Goal: Task Accomplishment & Management: Manage account settings

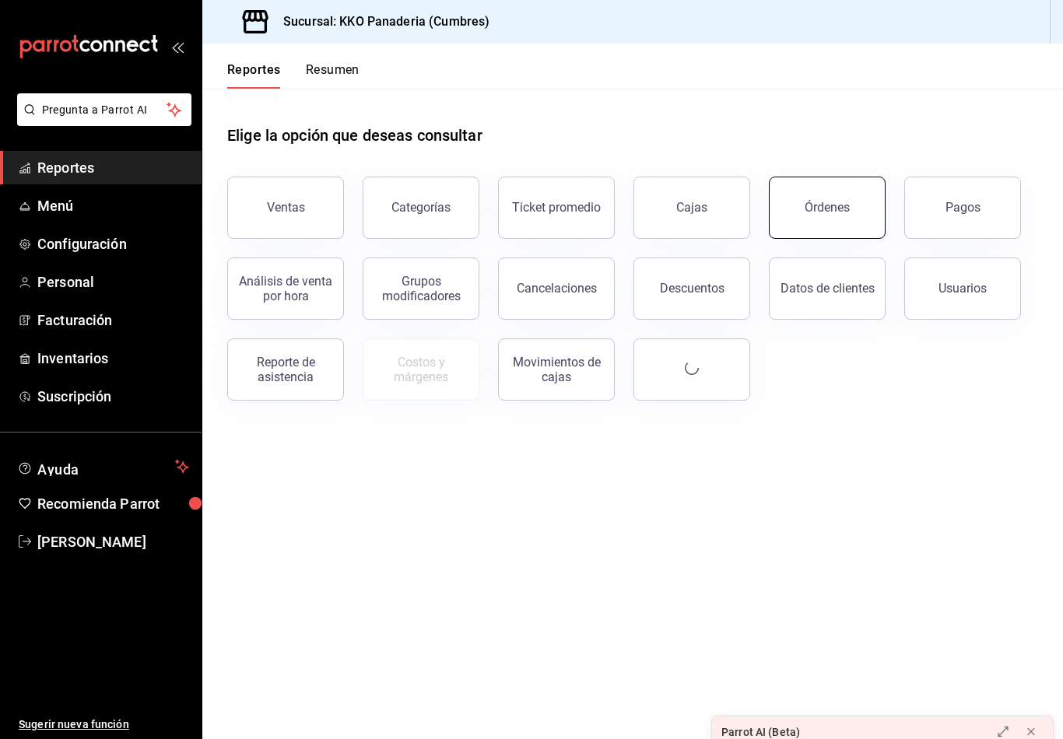
click at [864, 193] on button "Órdenes" at bounding box center [827, 208] width 117 height 62
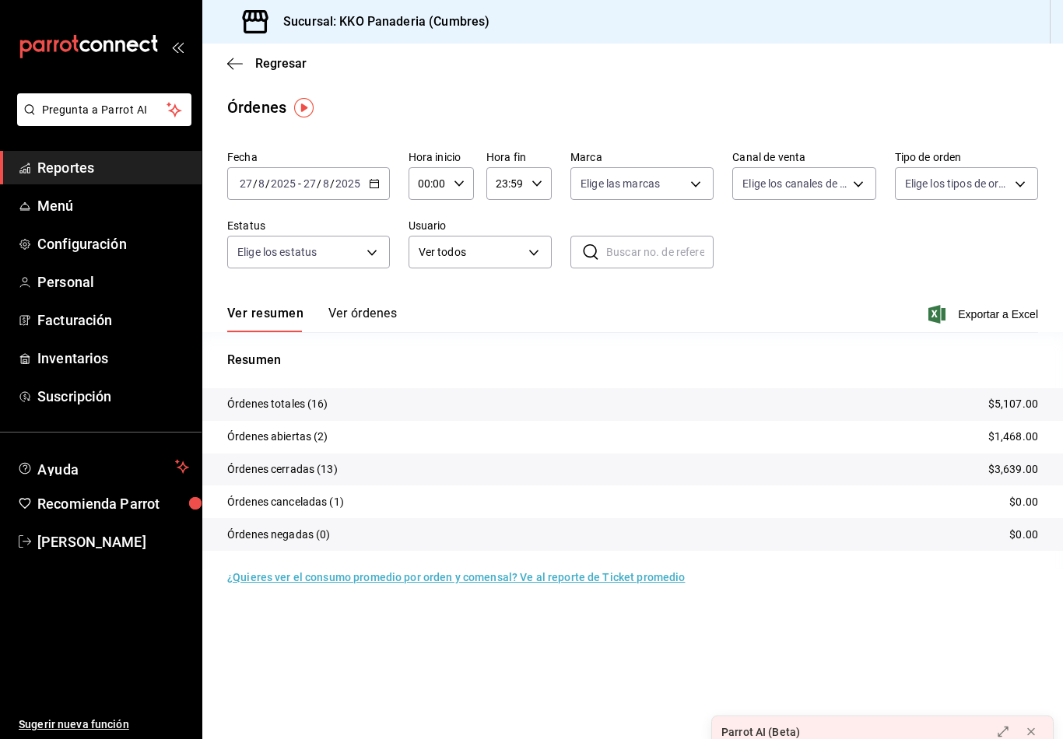
click at [385, 316] on button "Ver órdenes" at bounding box center [362, 319] width 68 height 26
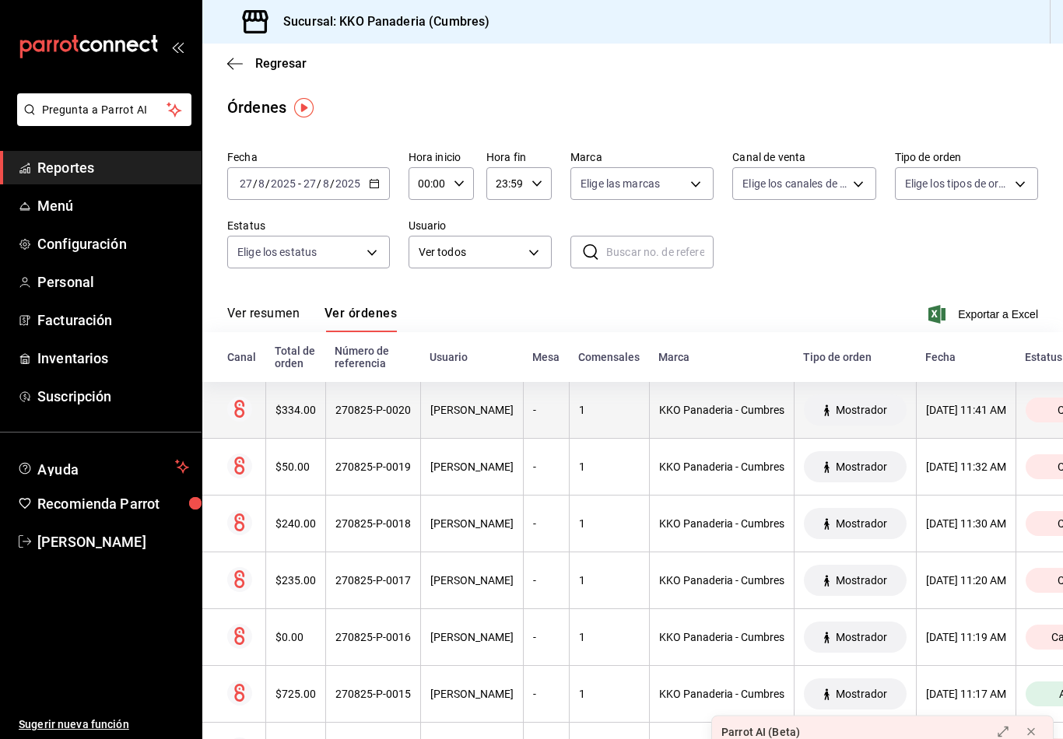
click at [381, 430] on th "270825-P-0020" at bounding box center [372, 410] width 95 height 57
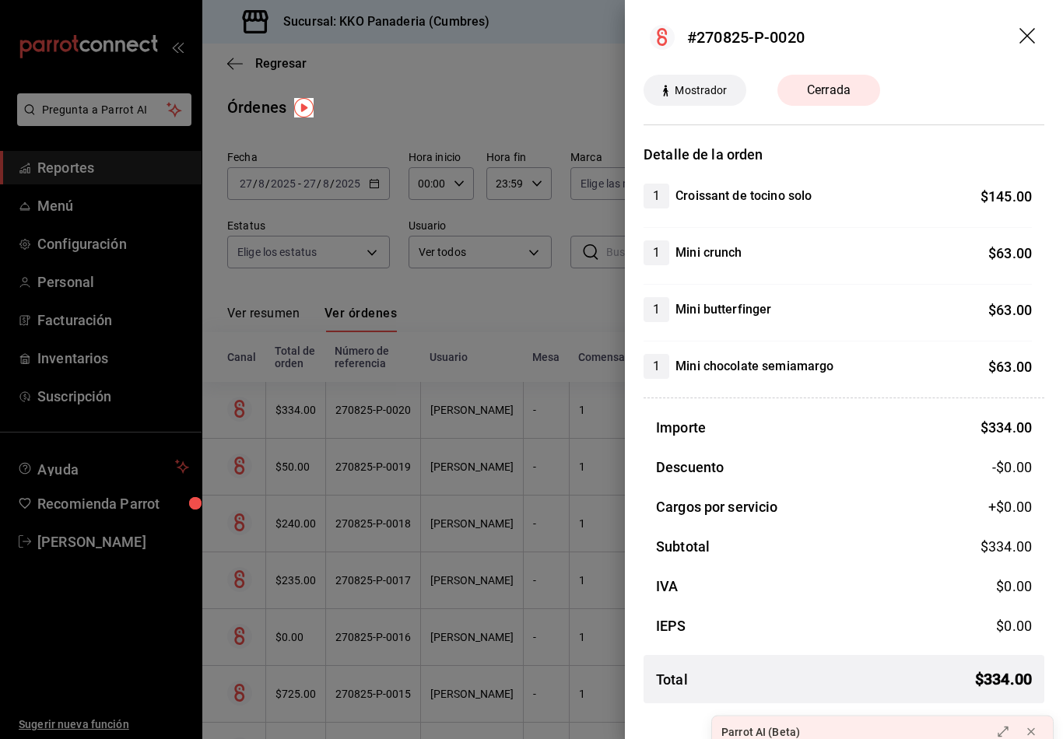
click at [416, 430] on div at bounding box center [531, 369] width 1063 height 739
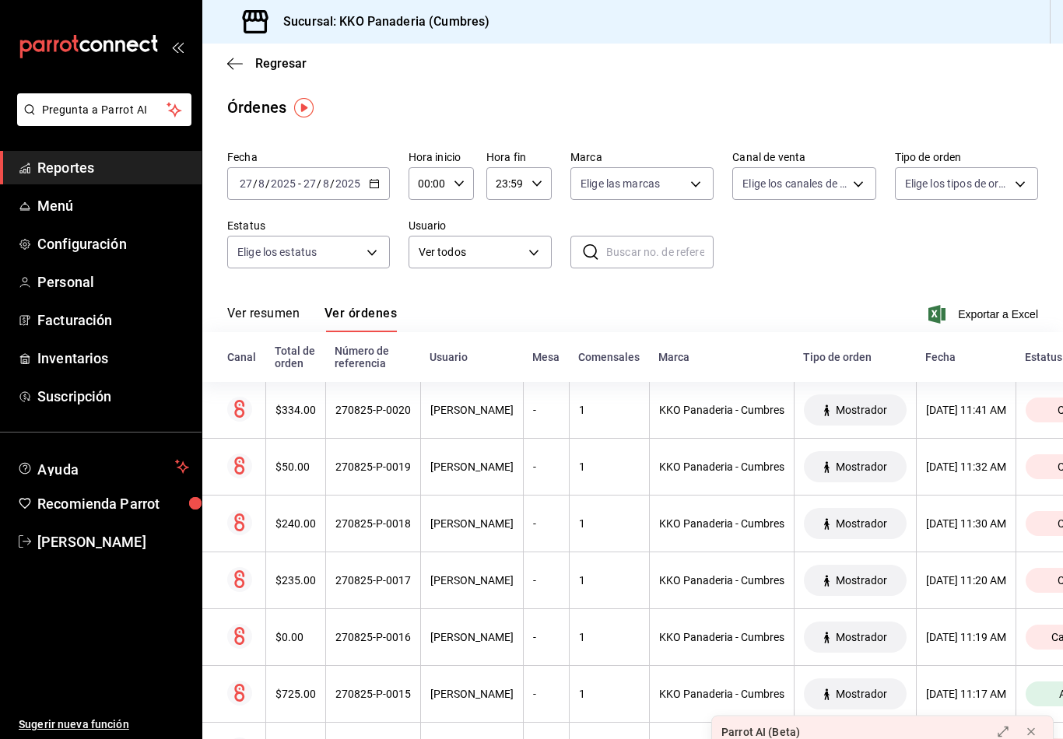
click at [94, 51] on icon "mailbox folders" at bounding box center [96, 46] width 12 height 12
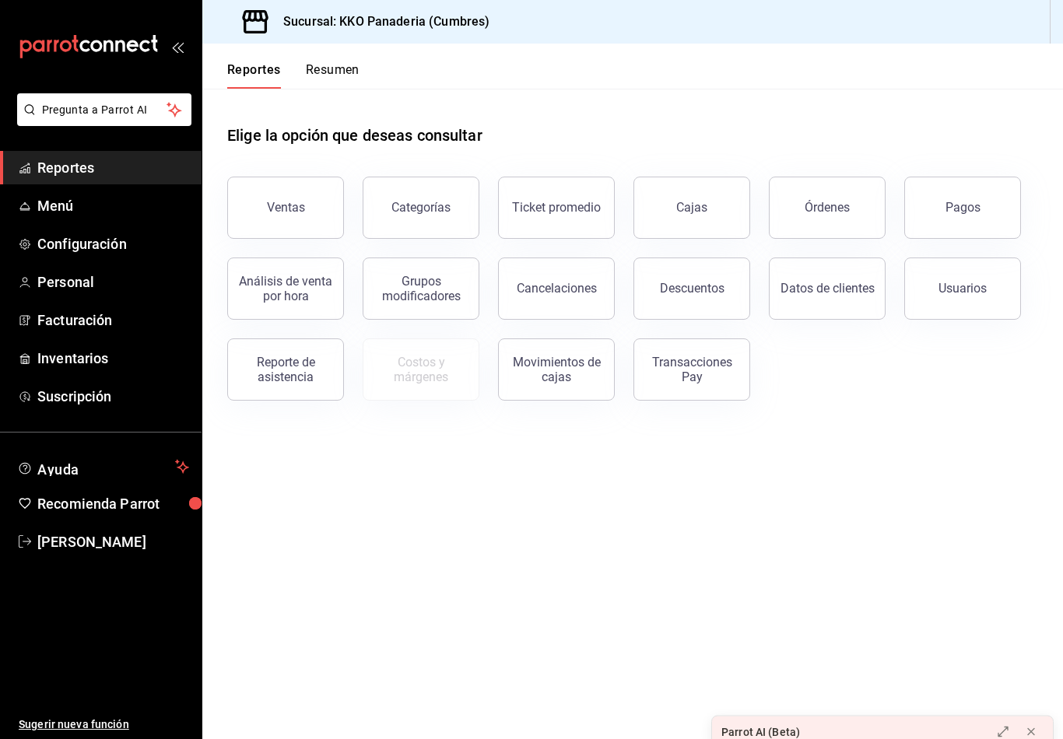
click at [345, 76] on button "Resumen" at bounding box center [333, 75] width 54 height 26
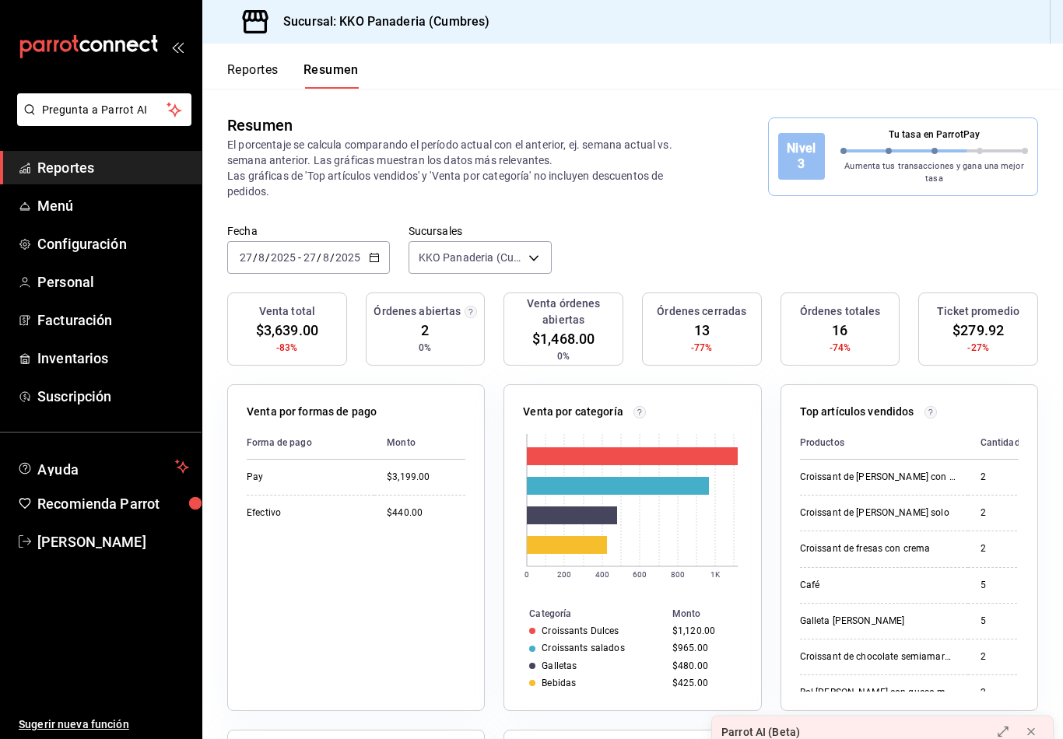
click at [256, 74] on button "Reportes" at bounding box center [252, 75] width 51 height 26
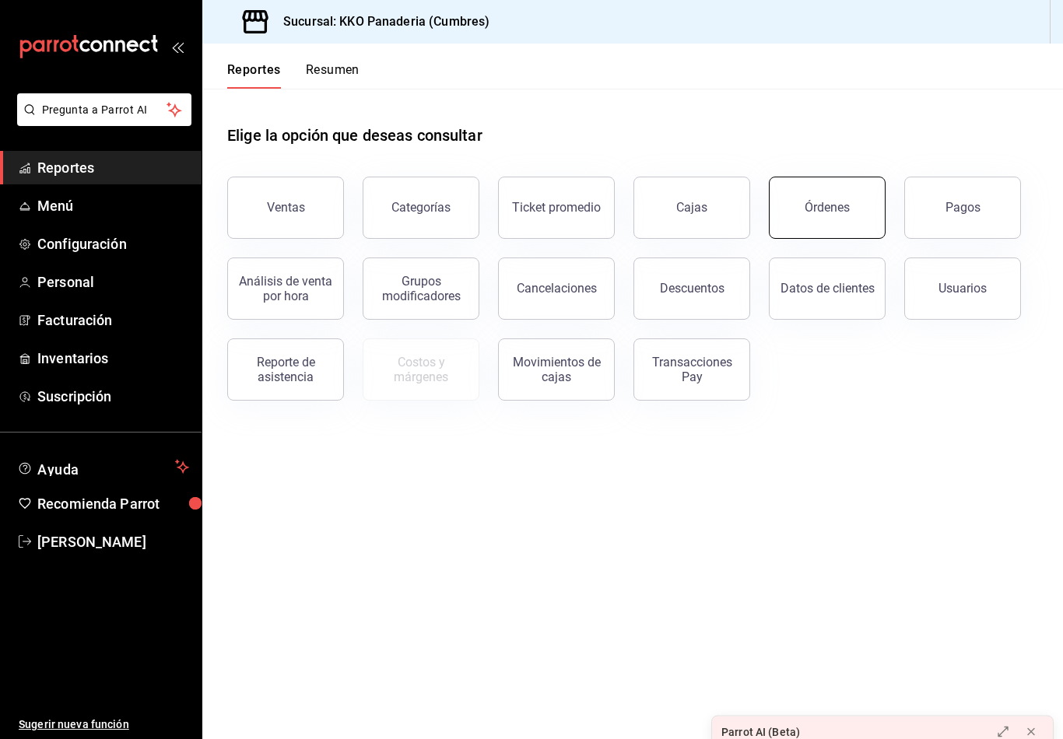
click at [802, 214] on button "Órdenes" at bounding box center [827, 208] width 117 height 62
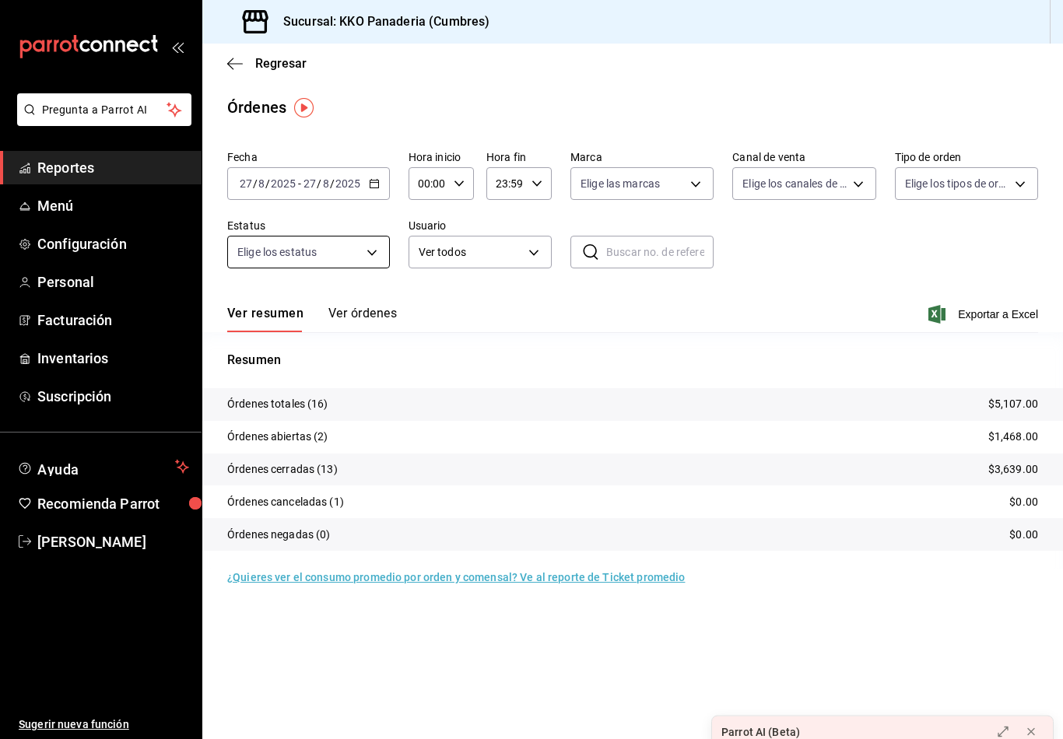
click at [354, 255] on body "Pregunta a Parrot AI Reportes Menú Configuración Personal Facturación Inventari…" at bounding box center [531, 369] width 1063 height 739
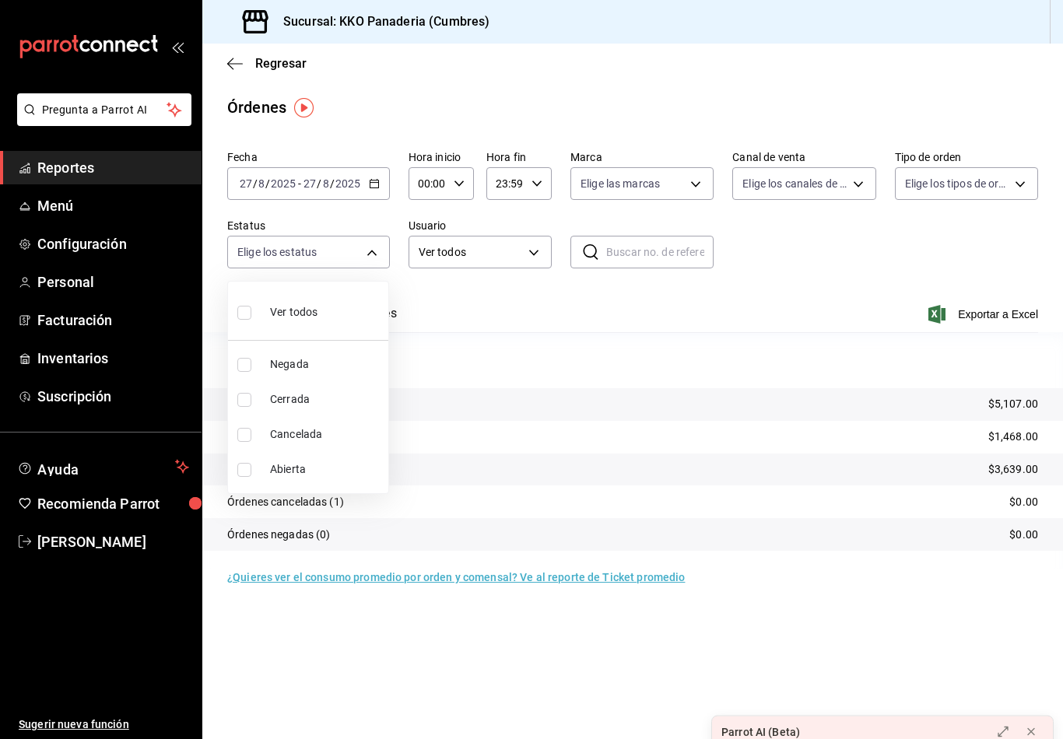
click at [308, 473] on span "Abierta" at bounding box center [326, 469] width 112 height 16
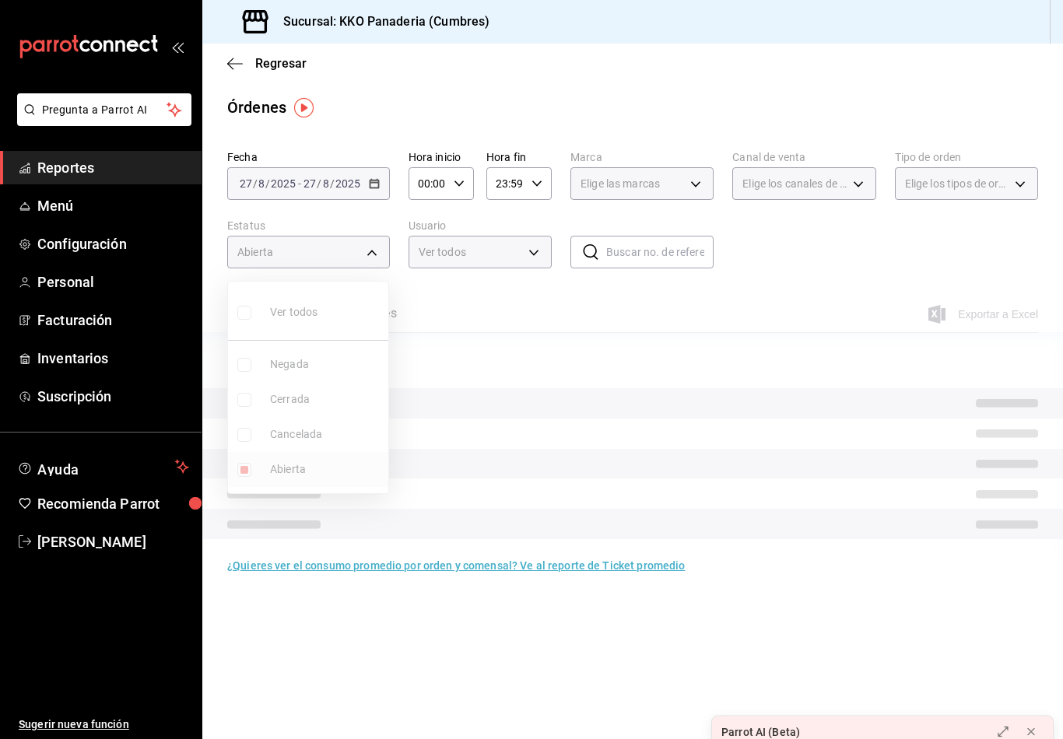
type input "OPEN"
checkbox input "true"
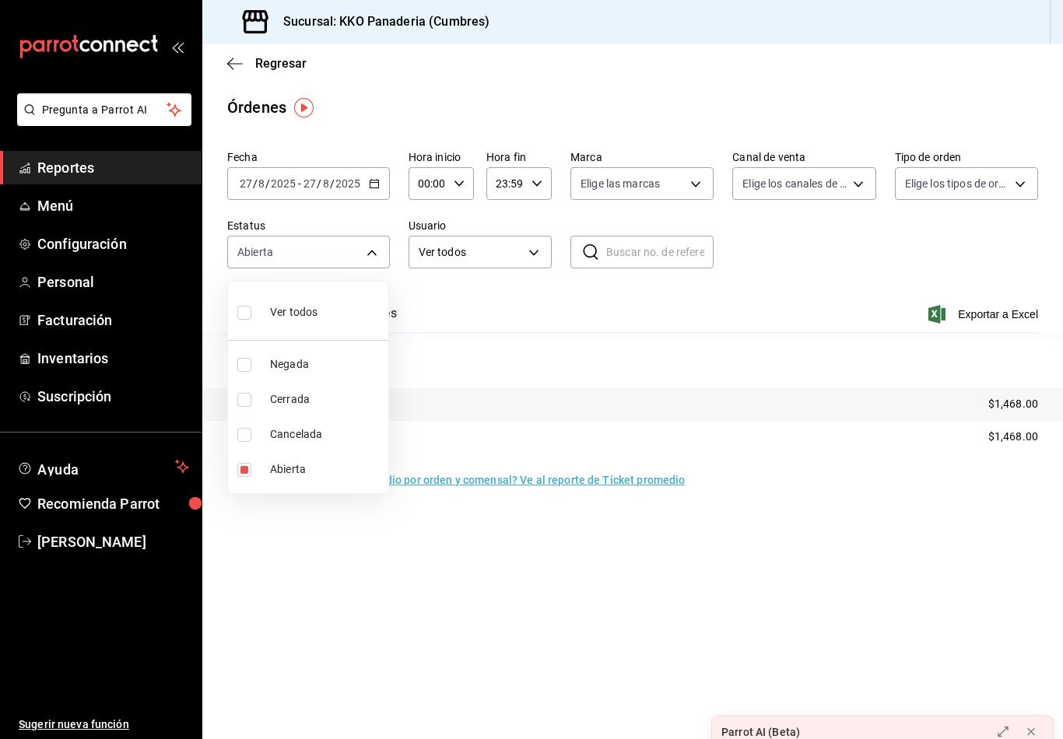
click at [555, 330] on div at bounding box center [531, 369] width 1063 height 739
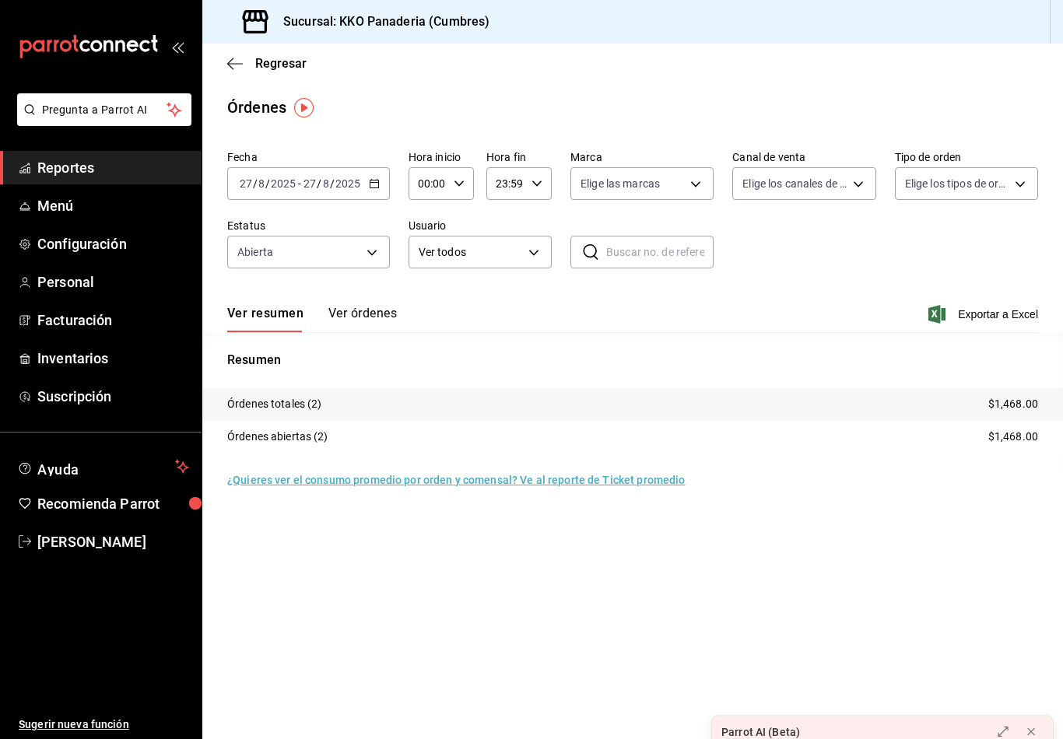
click at [338, 323] on button "Ver órdenes" at bounding box center [362, 319] width 68 height 26
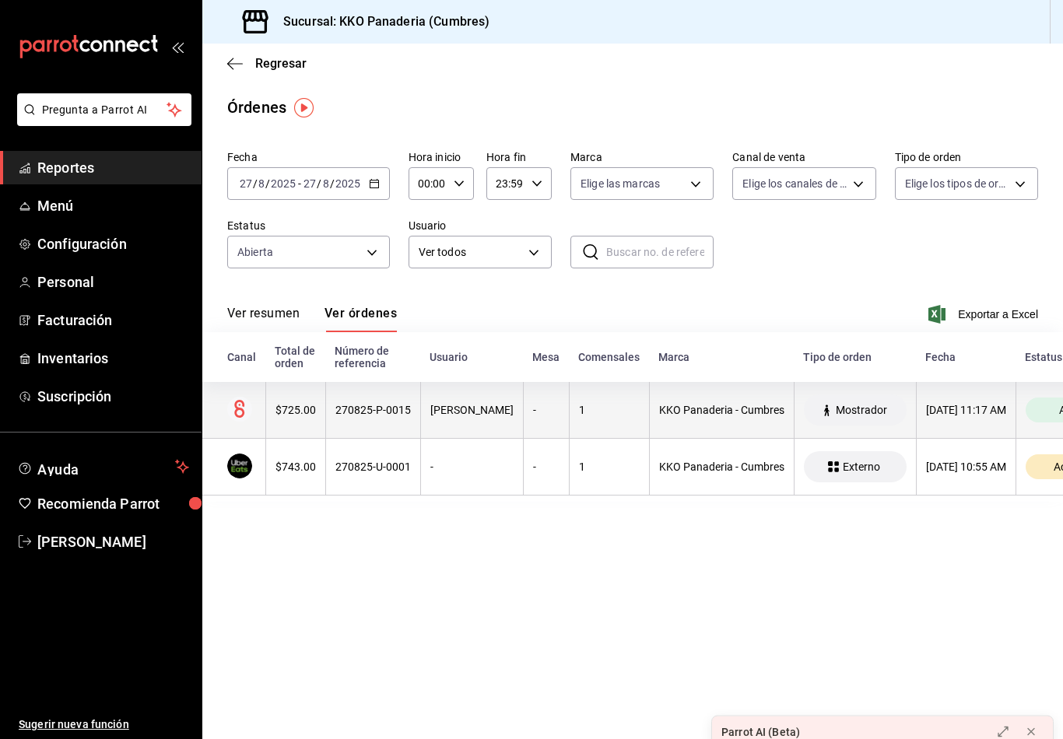
click at [456, 396] on th "[PERSON_NAME]" at bounding box center [471, 410] width 103 height 57
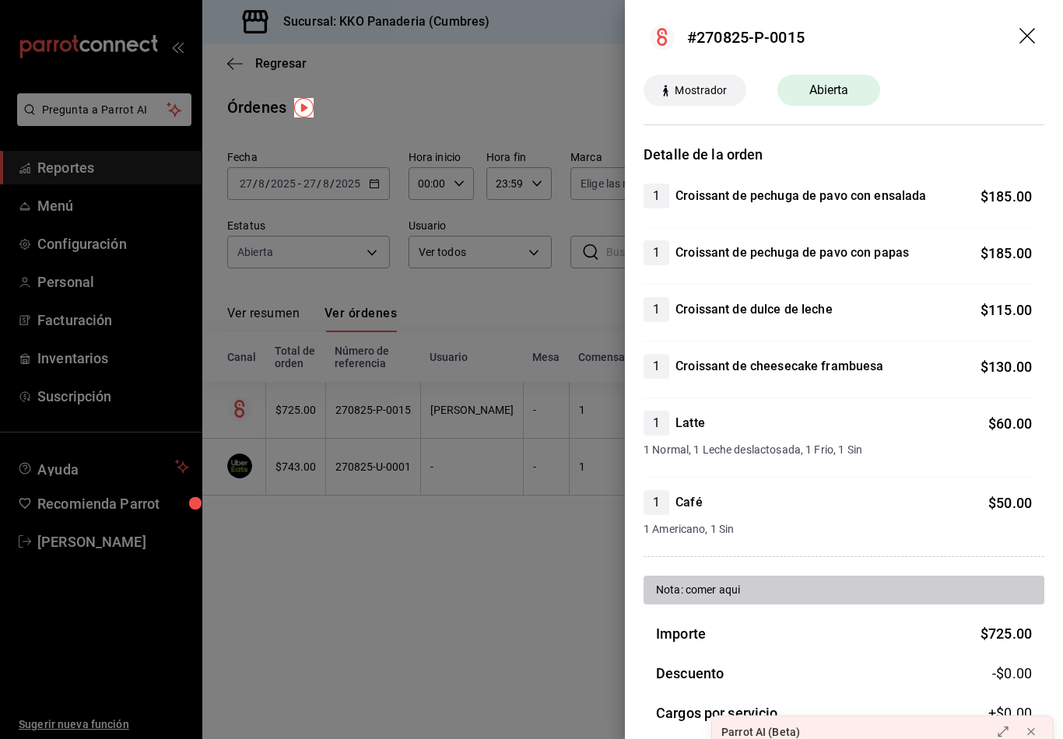
click at [476, 380] on div at bounding box center [531, 369] width 1063 height 739
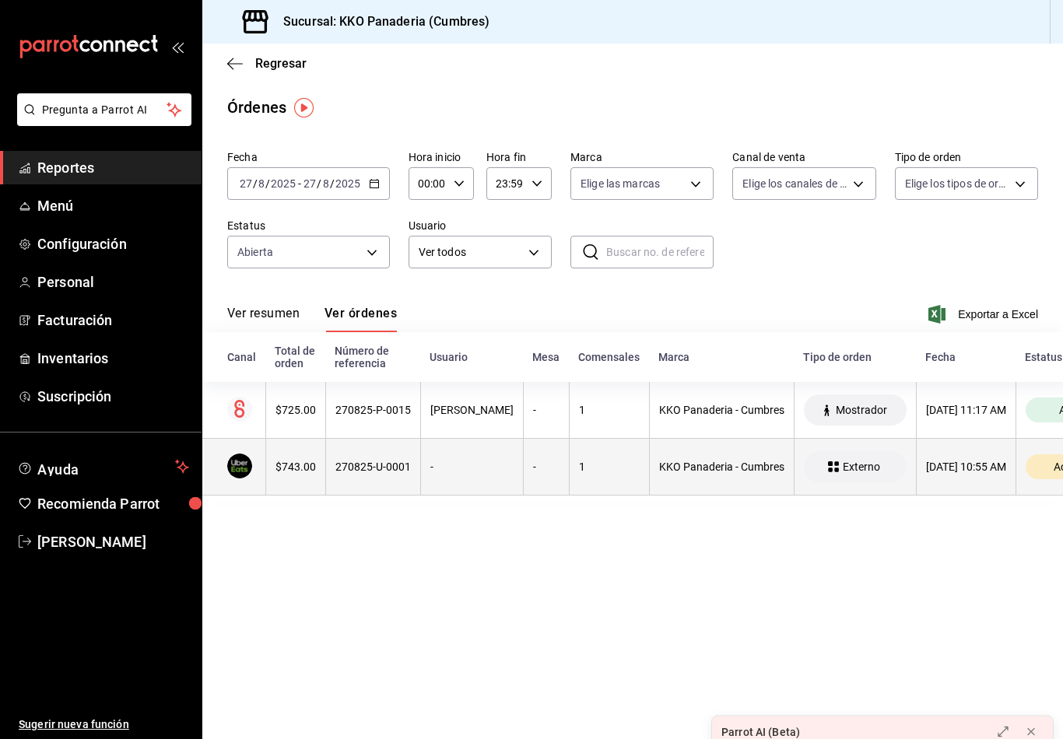
click at [270, 485] on th "$743.00" at bounding box center [295, 467] width 60 height 57
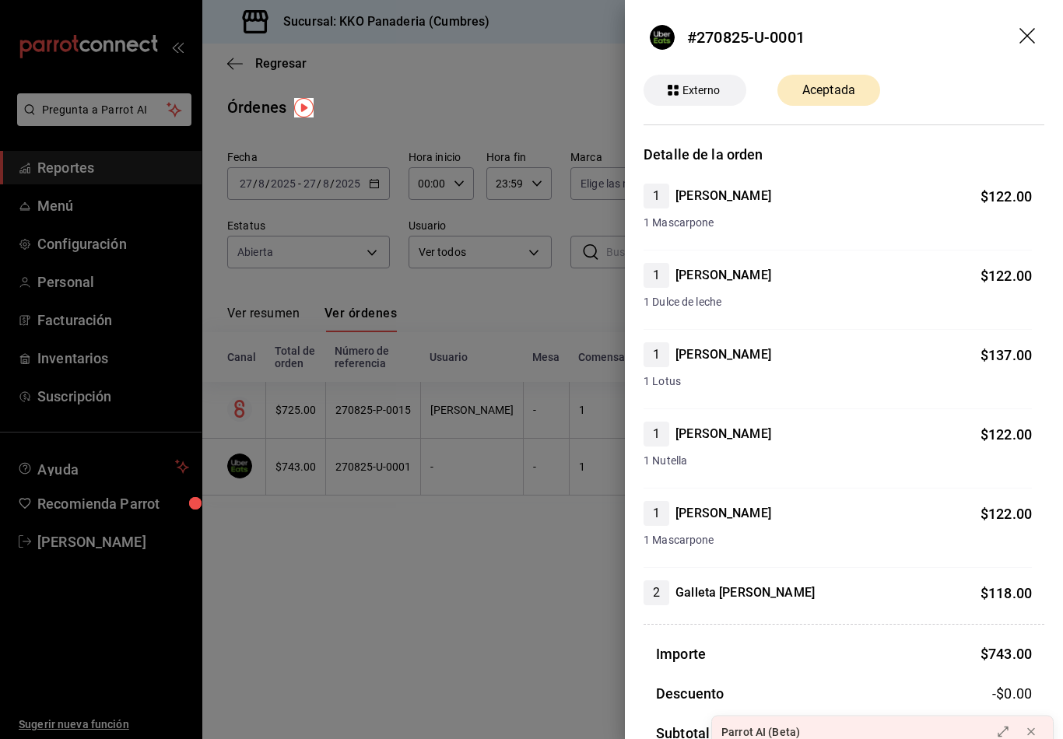
click at [300, 570] on div at bounding box center [531, 369] width 1063 height 739
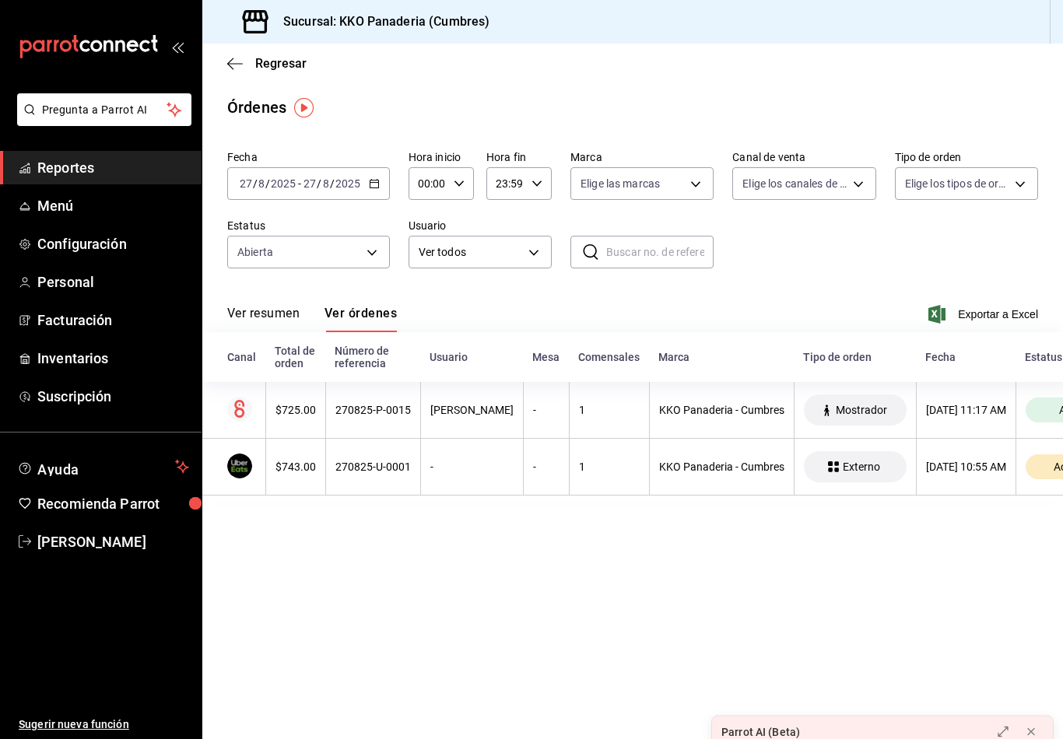
click at [103, 47] on icon "mailbox folders" at bounding box center [89, 46] width 140 height 23
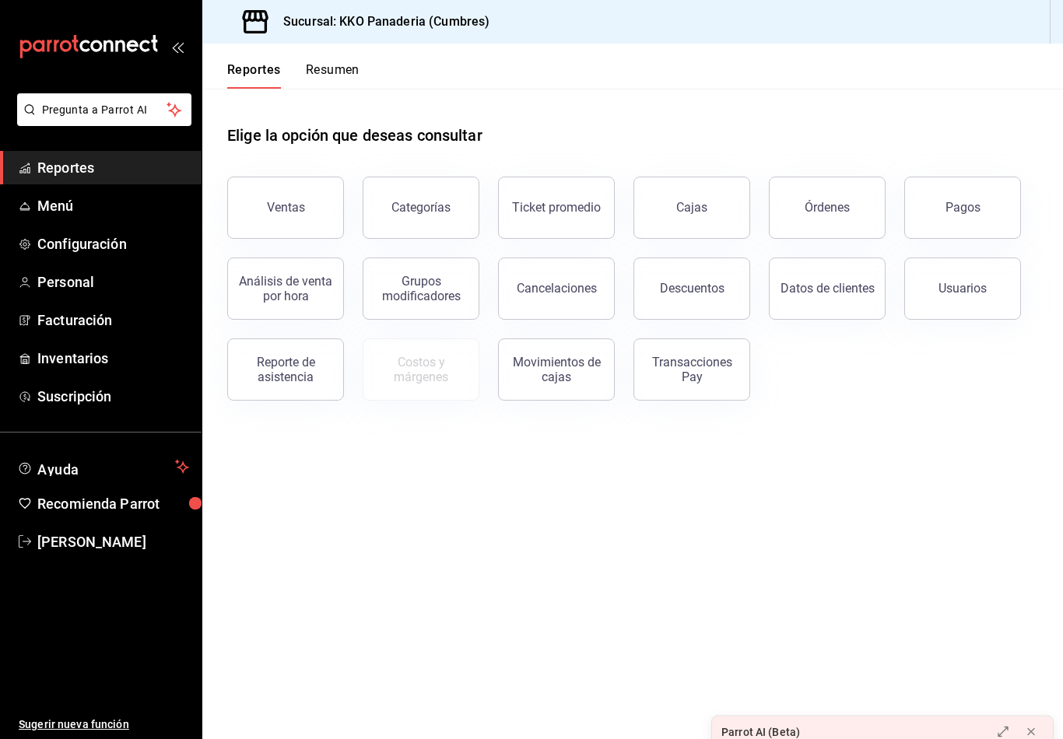
click at [330, 81] on button "Resumen" at bounding box center [333, 75] width 54 height 26
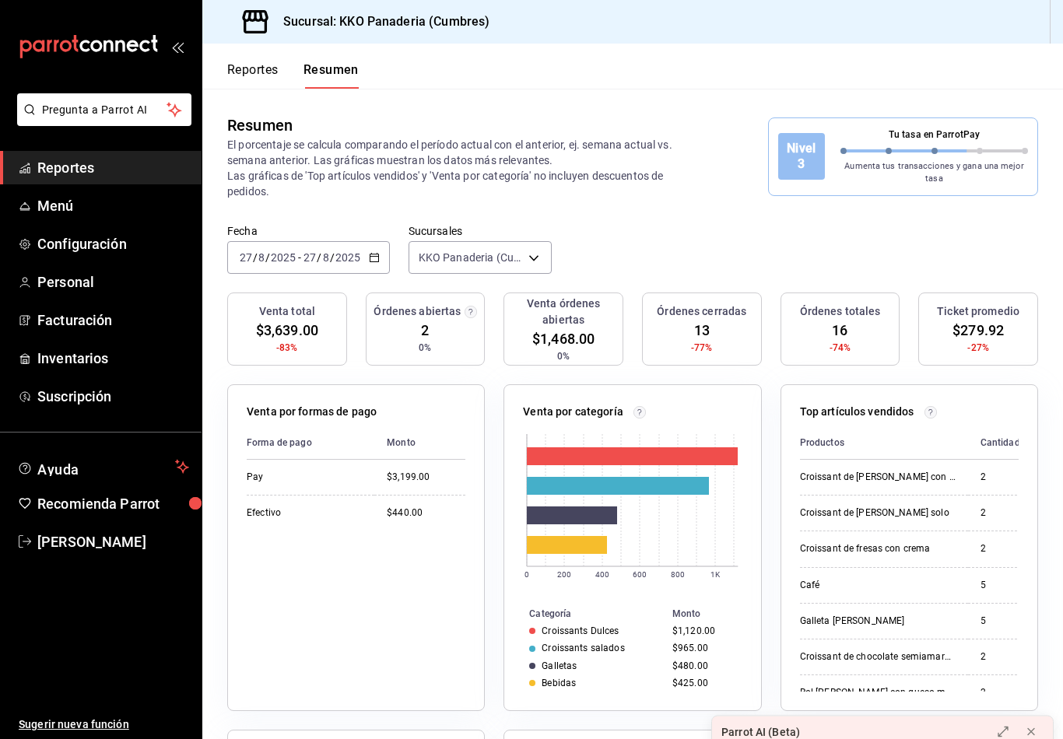
click at [247, 72] on button "Reportes" at bounding box center [252, 75] width 51 height 26
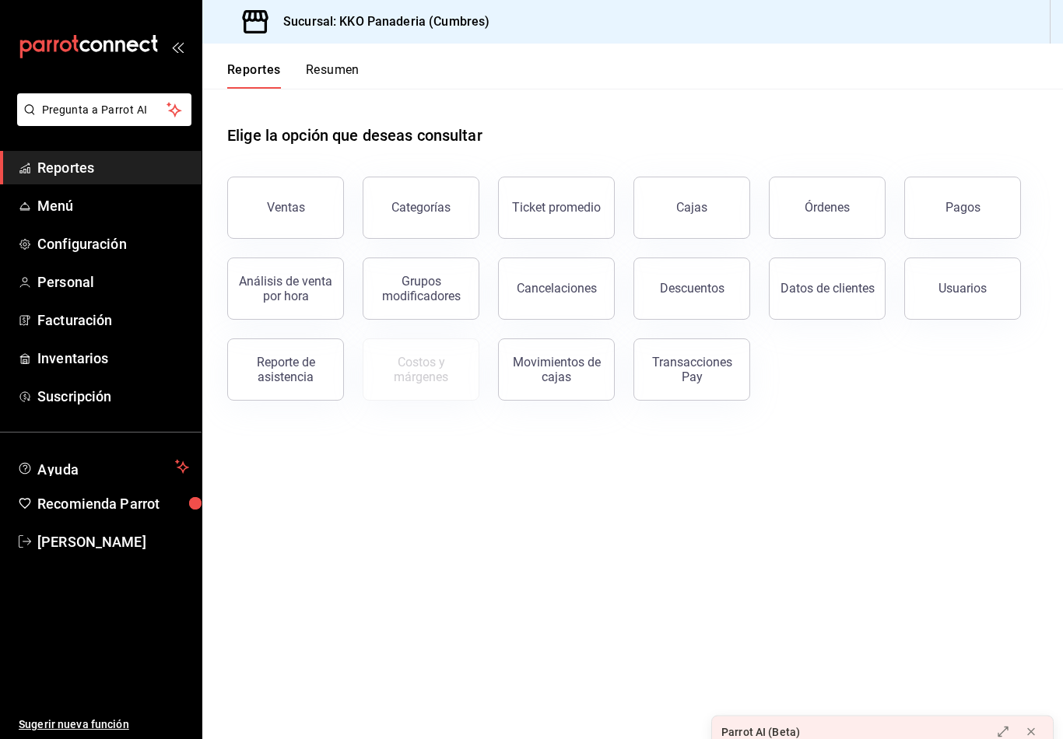
click at [342, 75] on button "Resumen" at bounding box center [333, 75] width 54 height 26
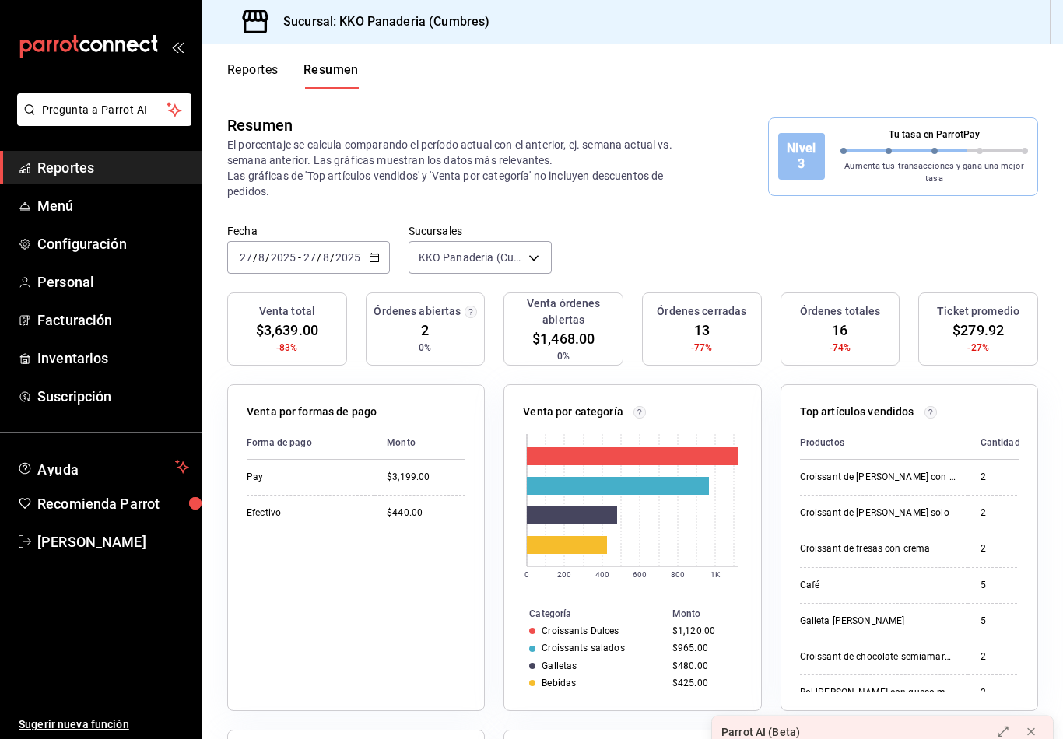
click at [223, 70] on div "Reportes Resumen" at bounding box center [280, 66] width 156 height 45
click at [233, 70] on button "Reportes" at bounding box center [252, 75] width 51 height 26
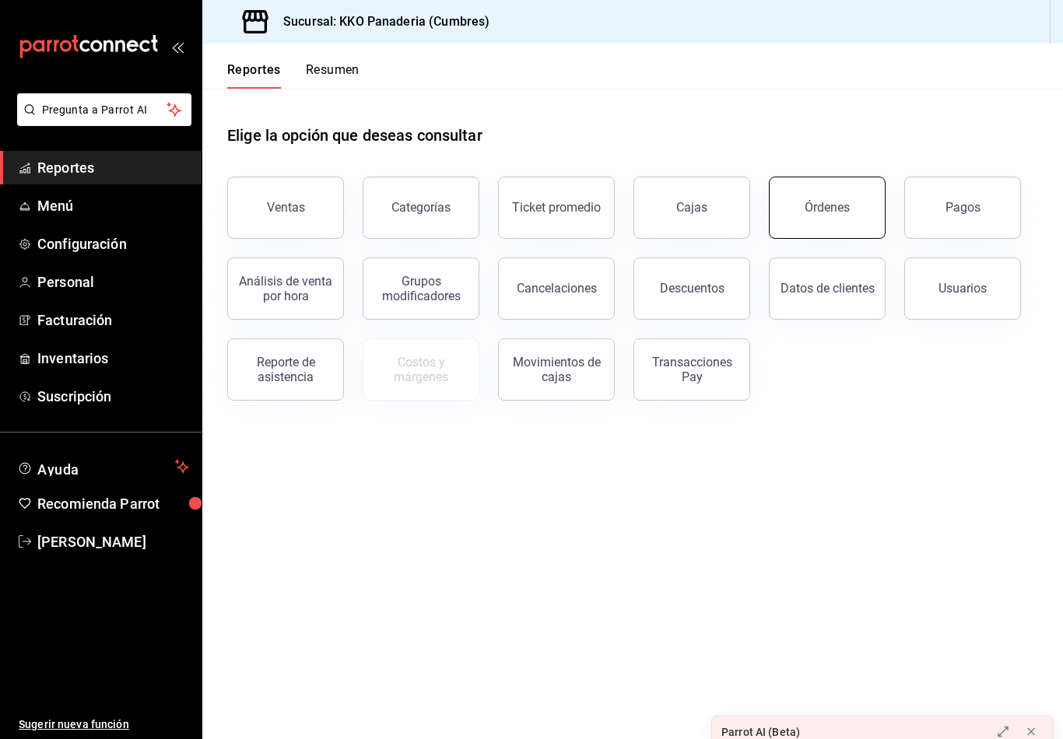
click at [838, 206] on div "Órdenes" at bounding box center [827, 207] width 45 height 15
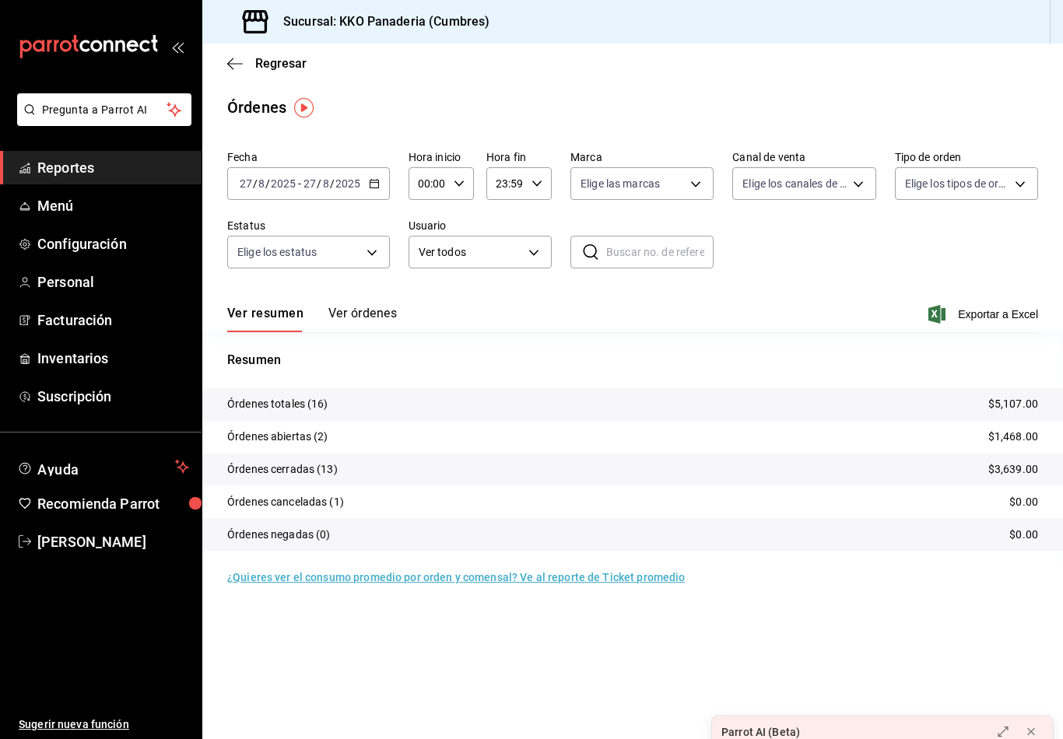
click at [104, 57] on icon "mailbox folders" at bounding box center [89, 46] width 140 height 23
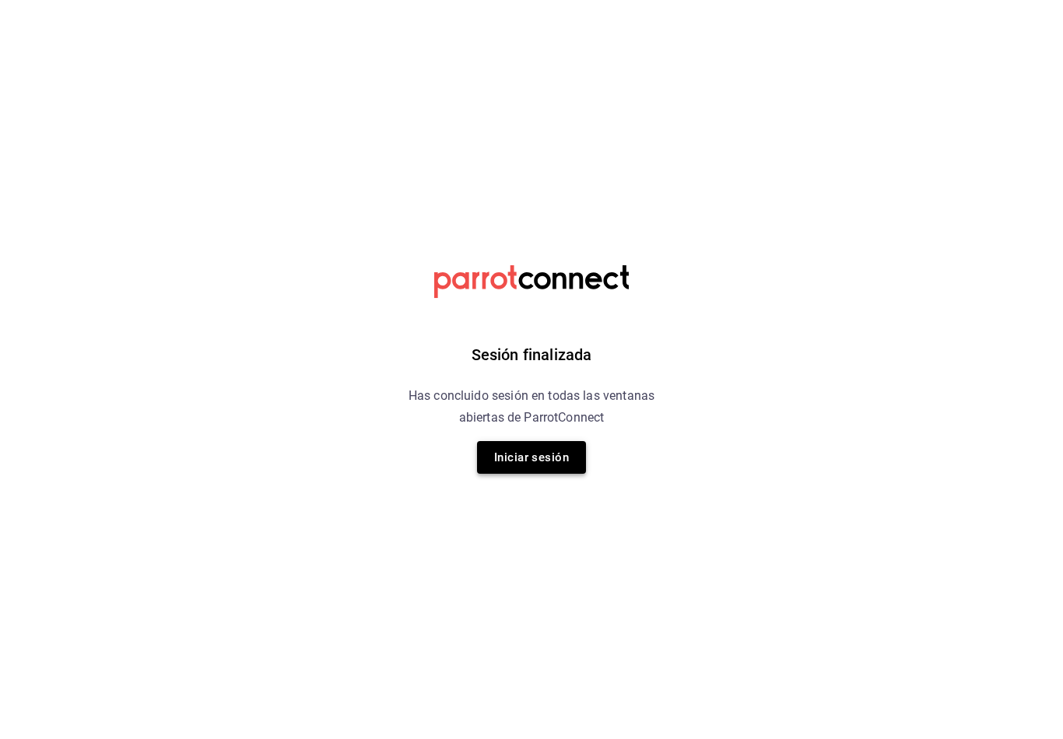
click at [563, 459] on button "Iniciar sesión" at bounding box center [531, 457] width 109 height 33
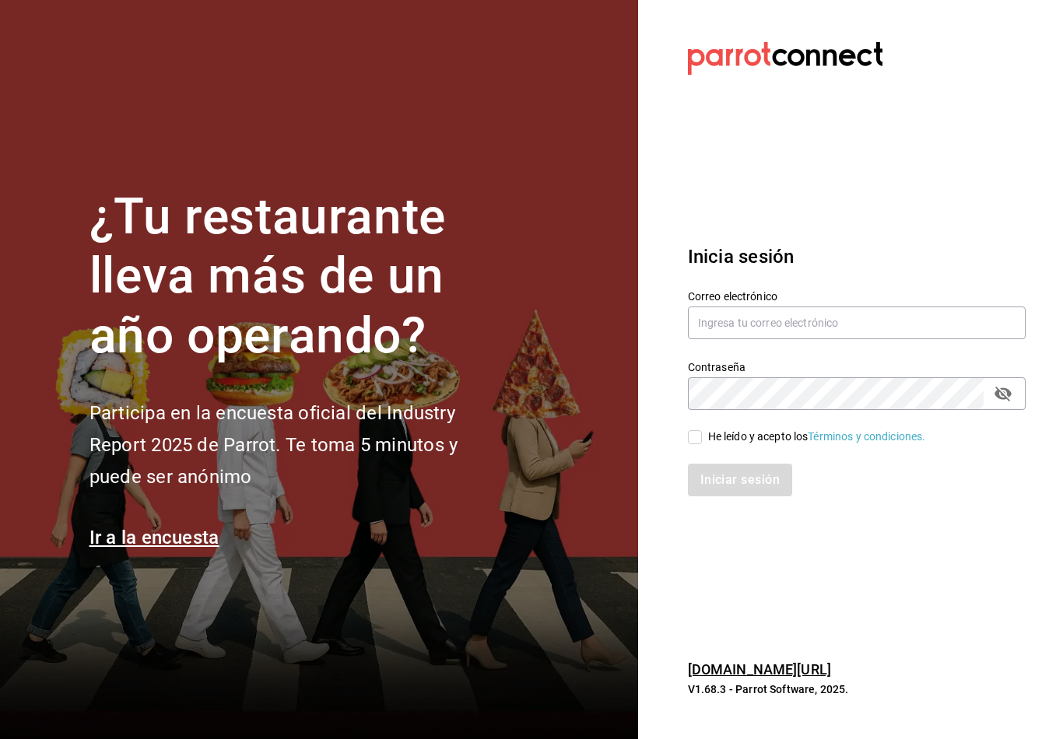
click at [699, 439] on div "He leído y acepto los Términos y condiciones." at bounding box center [847, 428] width 356 height 36
click at [837, 333] on input "text" at bounding box center [857, 323] width 338 height 33
type input "[EMAIL_ADDRESS][DOMAIN_NAME]"
click at [695, 444] on input "He leído y acepto los Términos y condiciones." at bounding box center [695, 437] width 14 height 14
checkbox input "true"
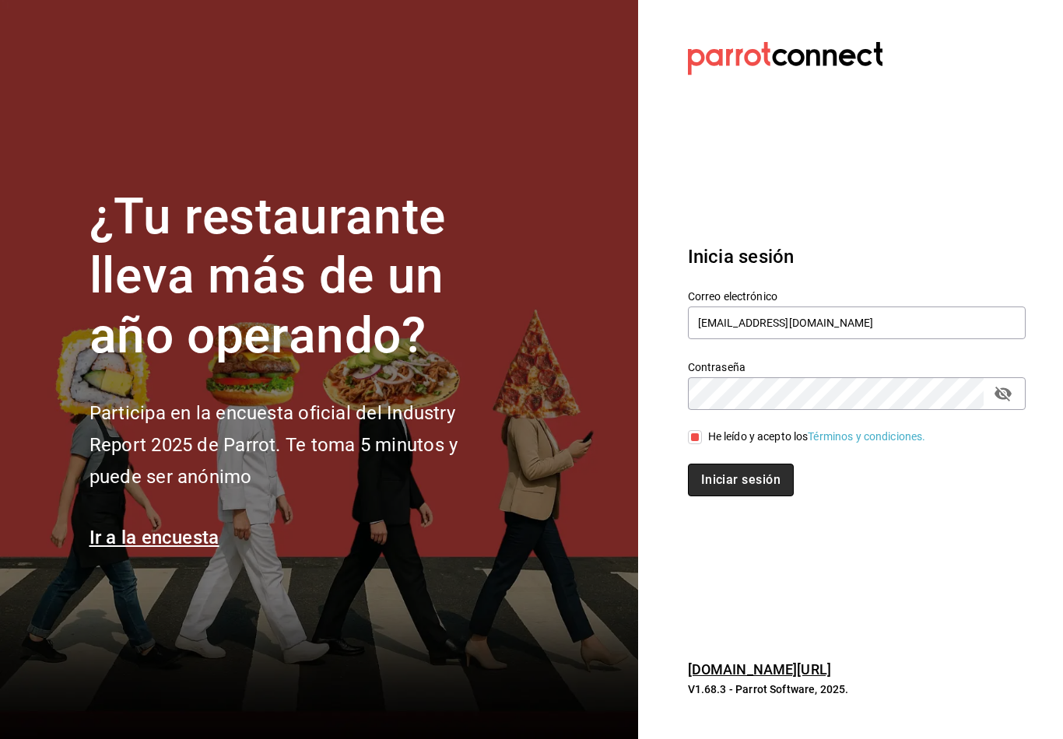
click at [773, 496] on button "Iniciar sesión" at bounding box center [741, 480] width 106 height 33
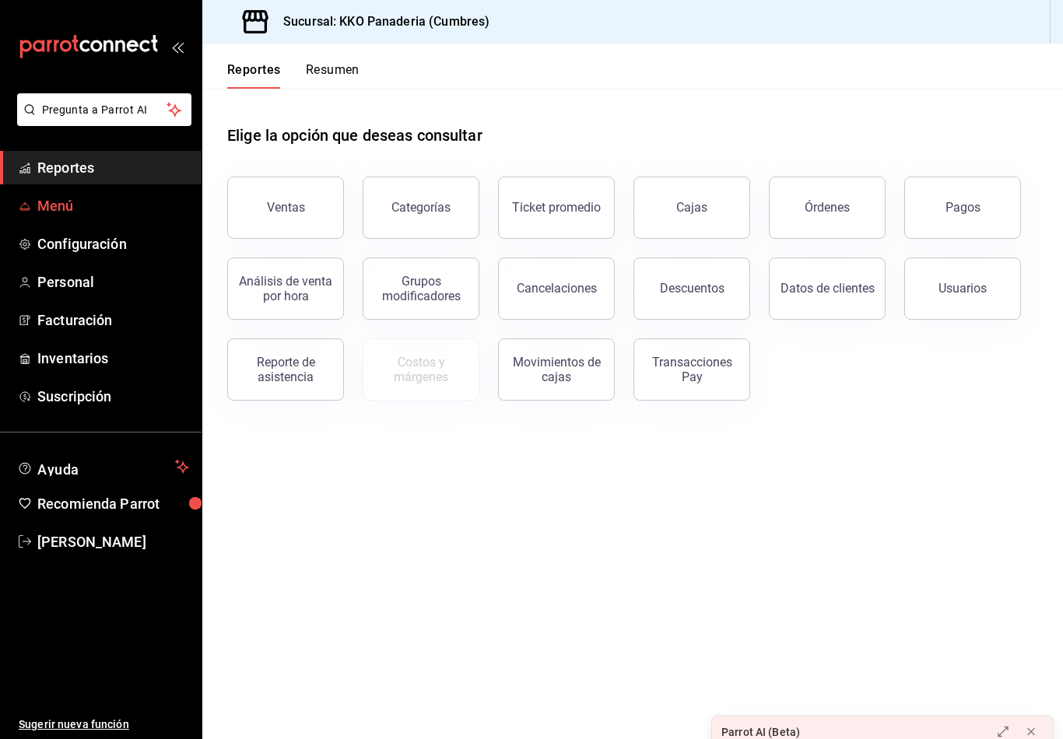
click at [40, 212] on span "Menú" at bounding box center [113, 205] width 152 height 21
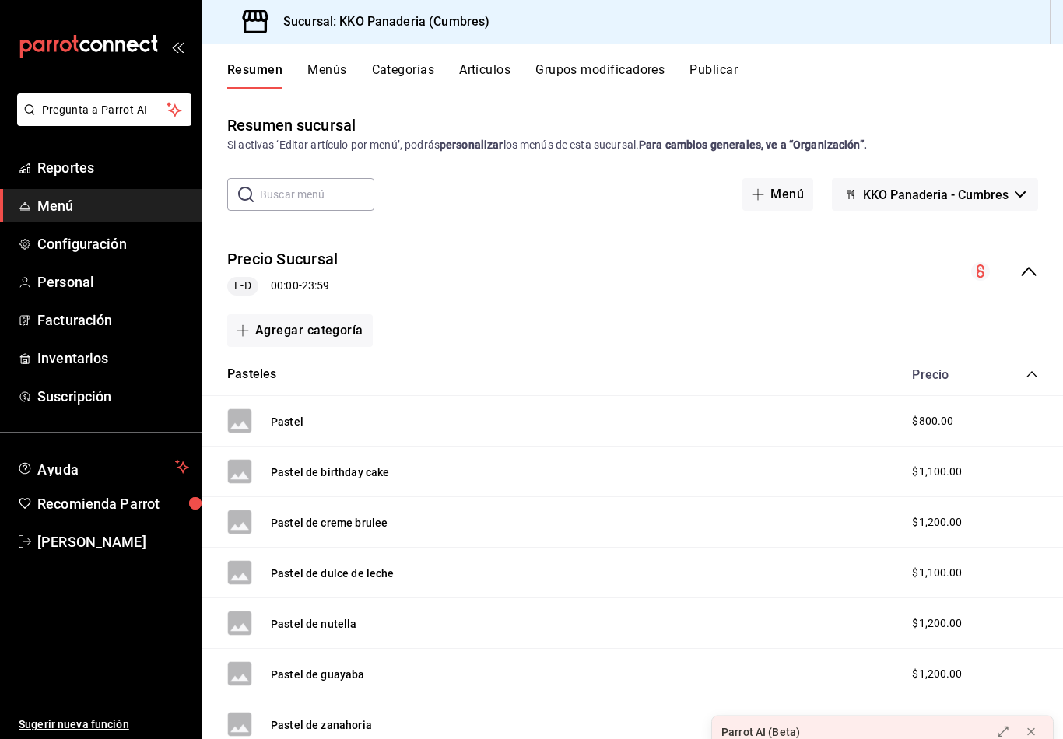
click at [502, 63] on button "Artículos" at bounding box center [484, 75] width 51 height 26
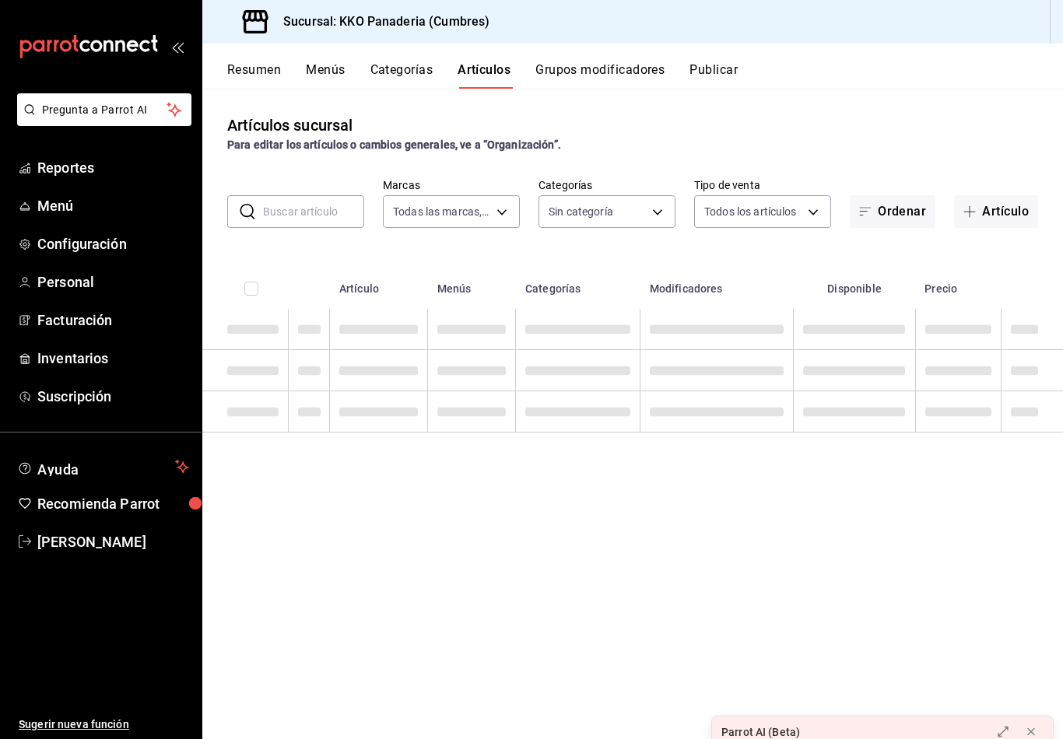
type input "b487ec32-607e-470c-a91c-86d1a390b7a2"
type input "99ca5cbf-82d9-4bb4-adbb-d7c058096046,ecc32281-382a-4bf5-af42-e65af1250ca2,ac7e1…"
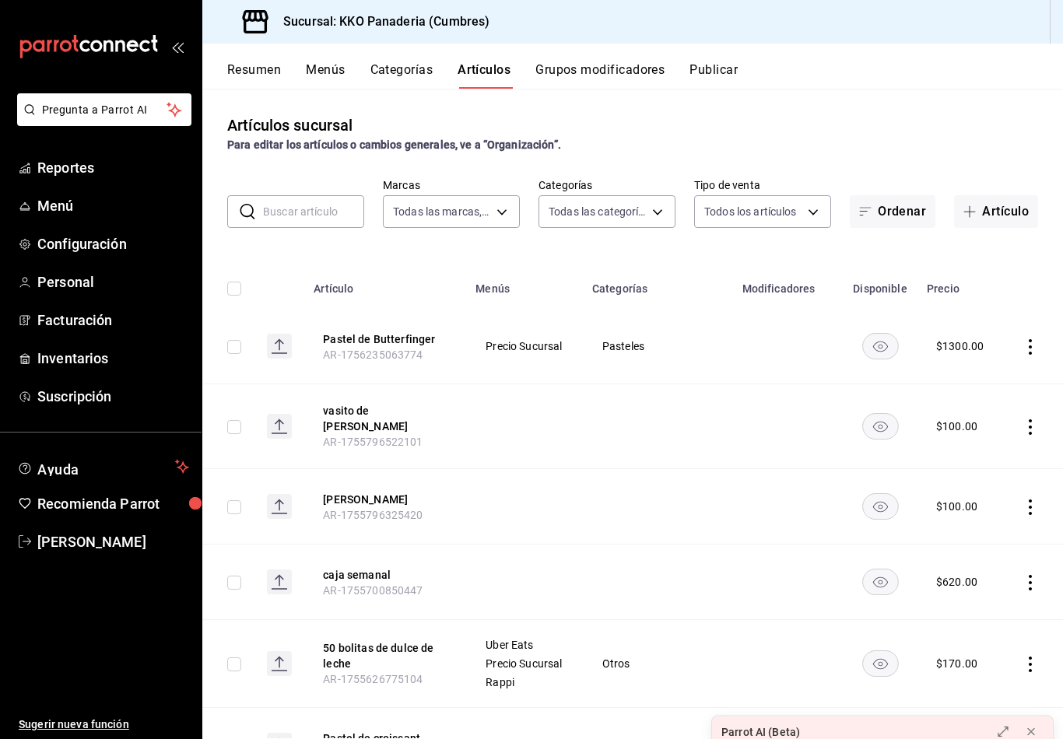
click at [1037, 509] on icon "actions" at bounding box center [1031, 508] width 16 height 16
click at [181, 701] on div at bounding box center [531, 369] width 1063 height 739
click at [241, 78] on button "Resumen" at bounding box center [254, 75] width 54 height 26
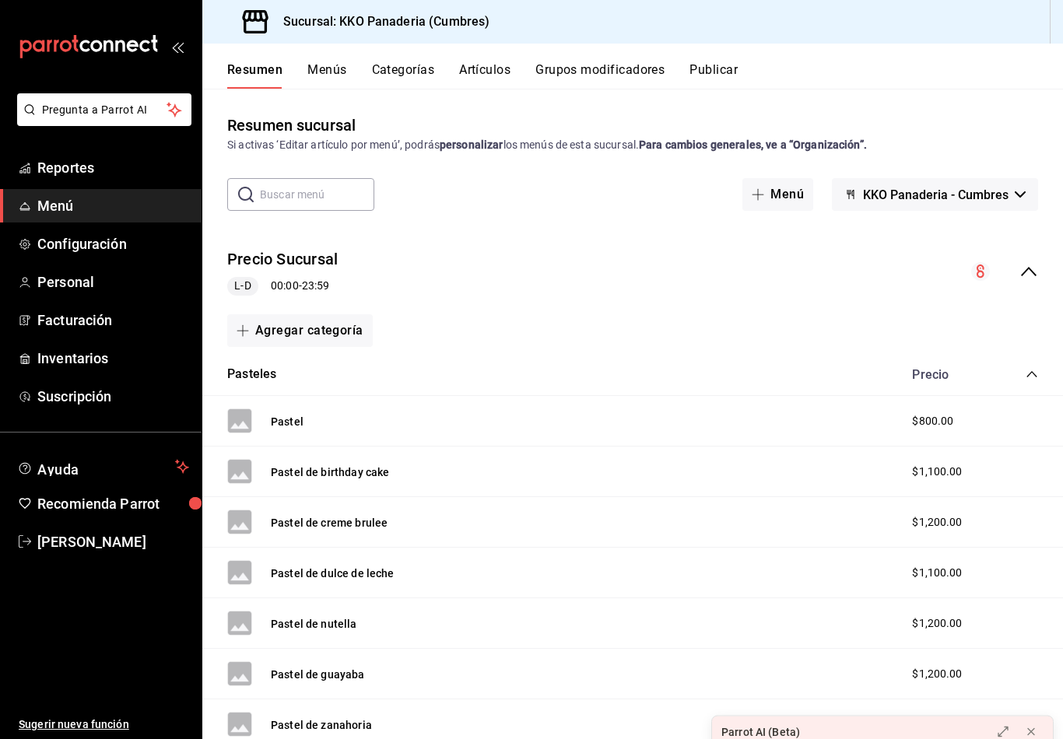
click at [609, 79] on button "Grupos modificadores" at bounding box center [599, 75] width 129 height 26
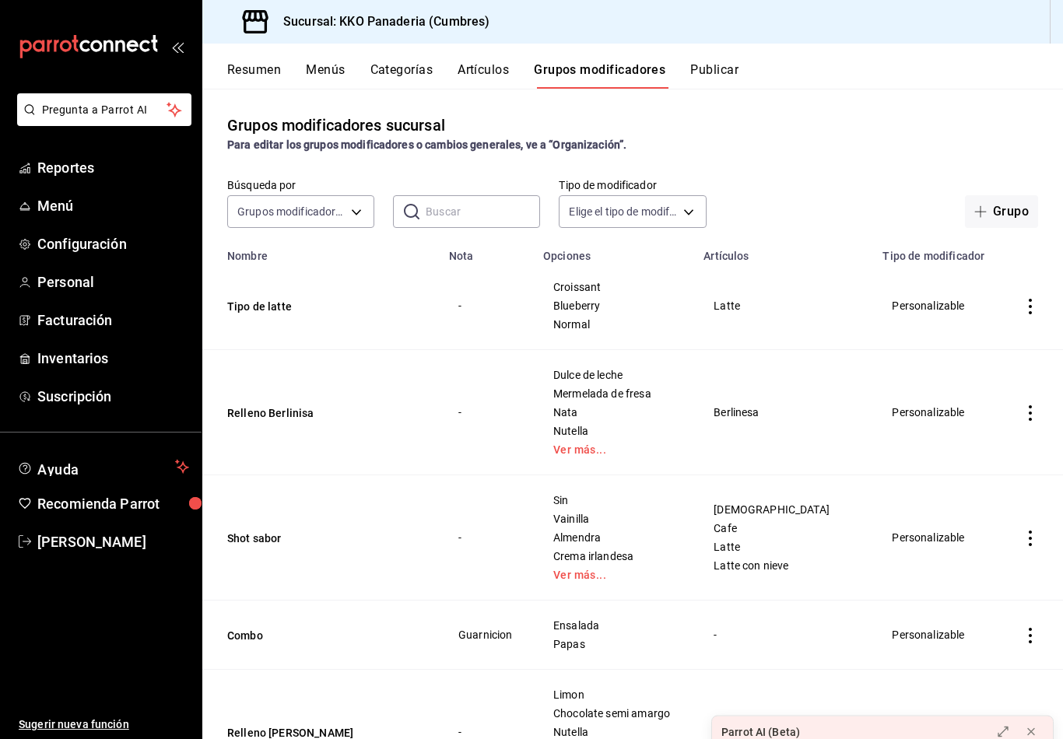
click at [276, 76] on button "Resumen" at bounding box center [254, 75] width 54 height 26
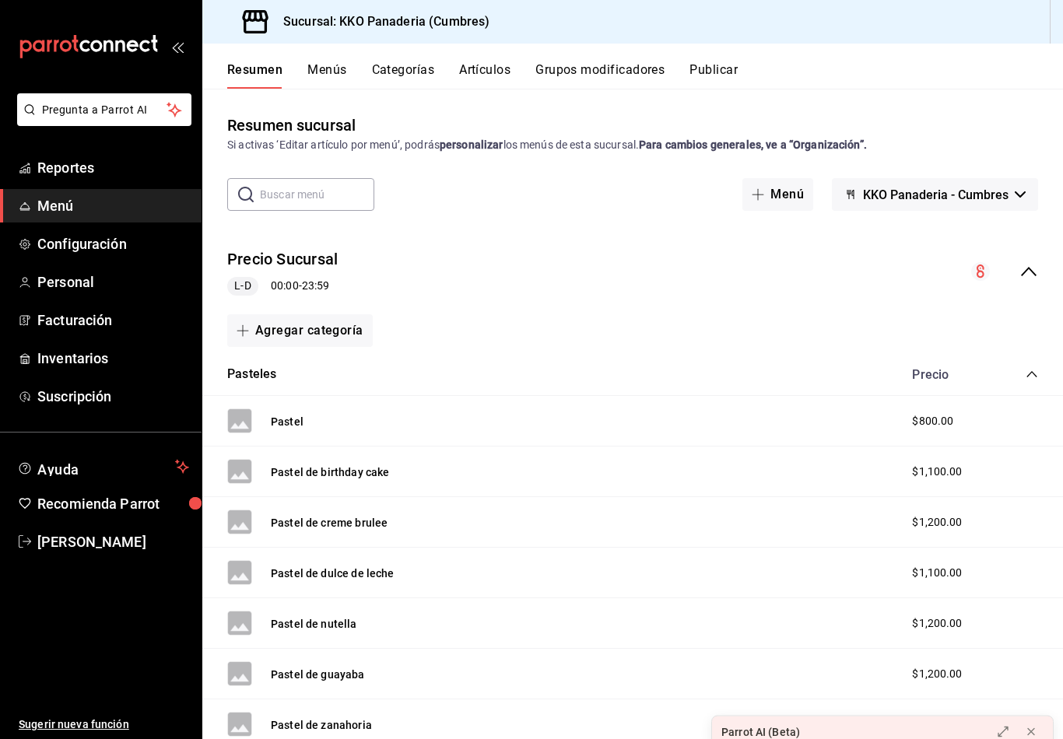
click at [111, 46] on icon "mailbox folders" at bounding box center [108, 46] width 9 height 12
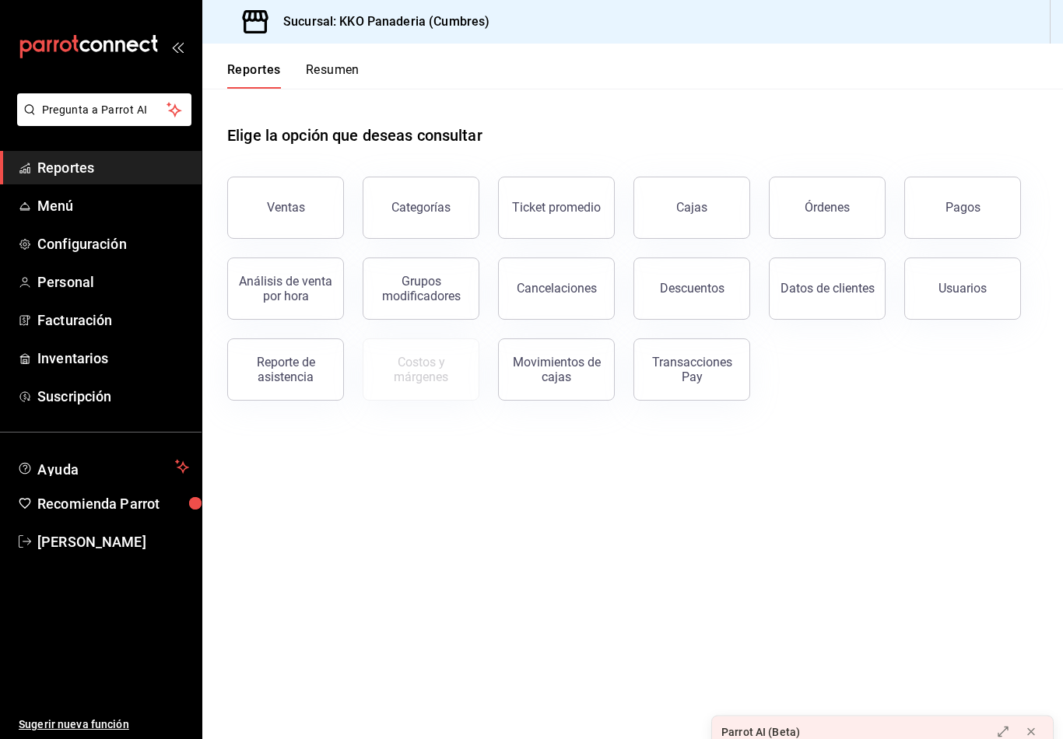
click at [337, 77] on button "Resumen" at bounding box center [333, 75] width 54 height 26
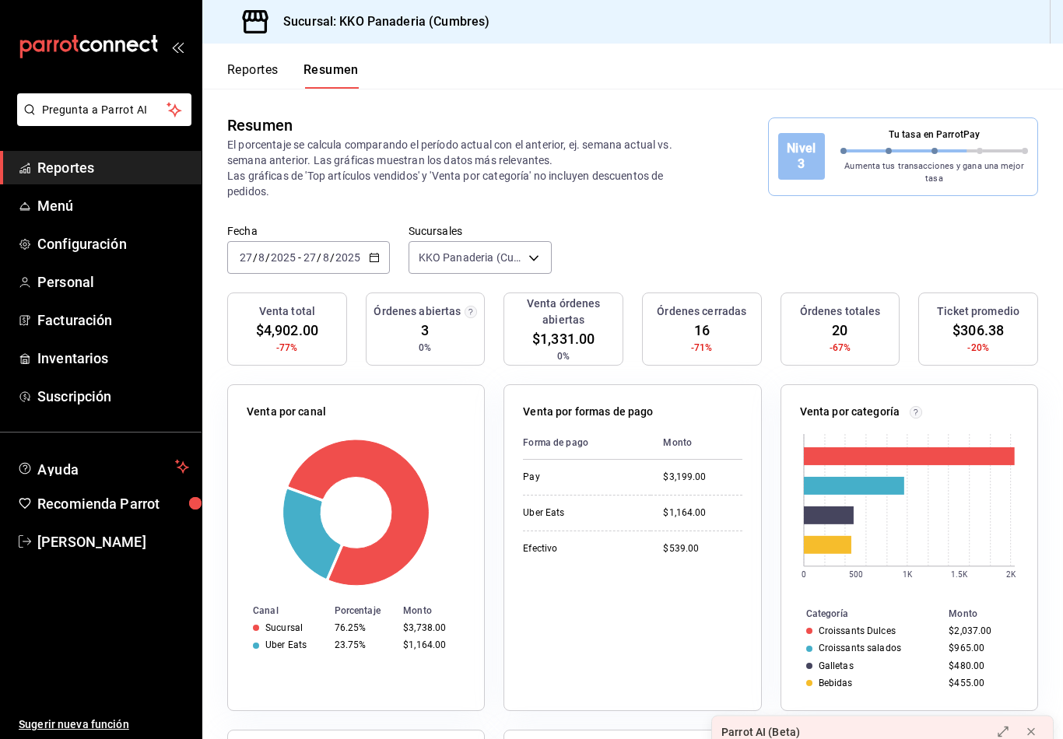
click at [94, 47] on icon "mailbox folders" at bounding box center [89, 46] width 140 height 23
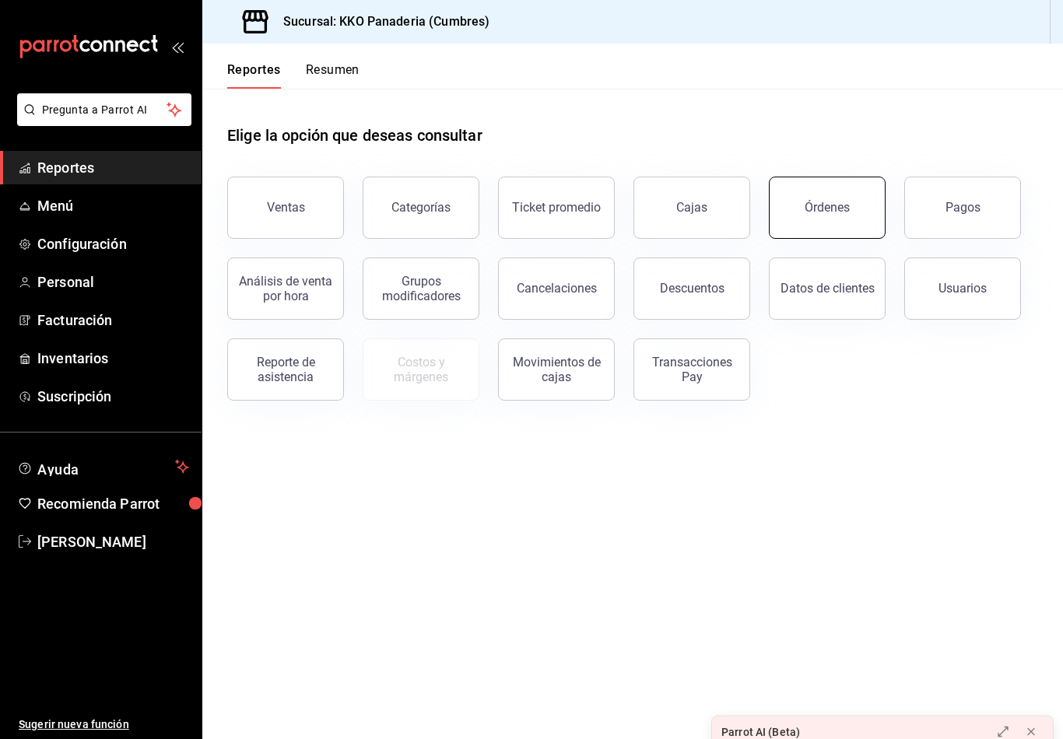
click at [837, 225] on button "Órdenes" at bounding box center [827, 208] width 117 height 62
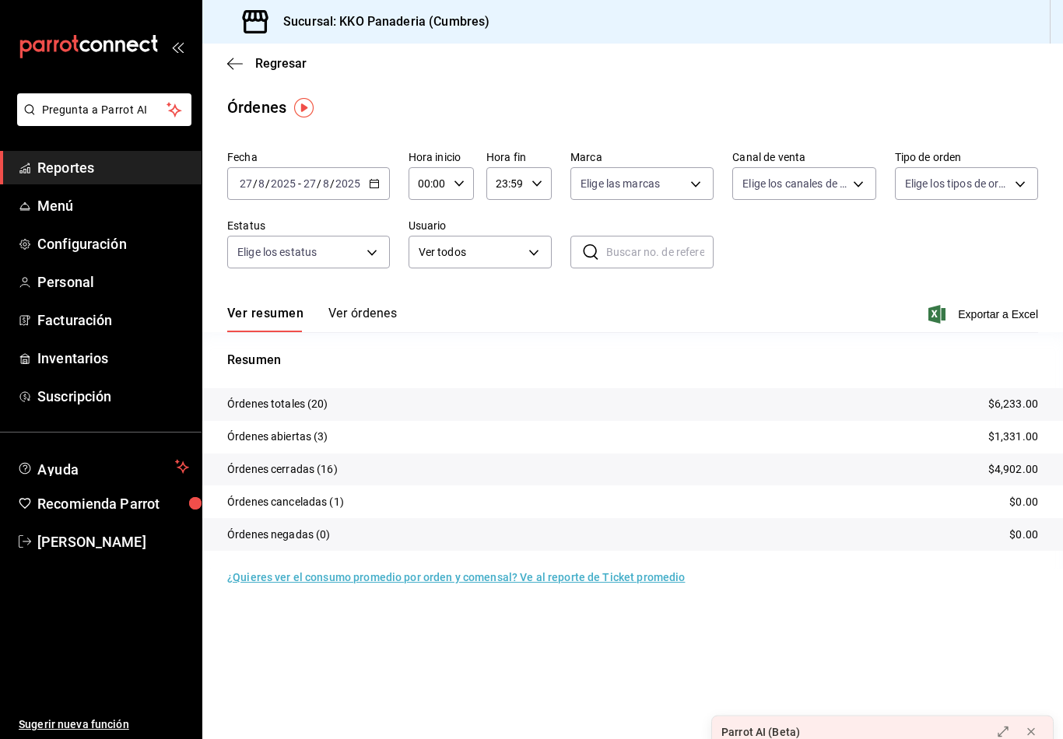
click at [353, 318] on button "Ver órdenes" at bounding box center [362, 319] width 68 height 26
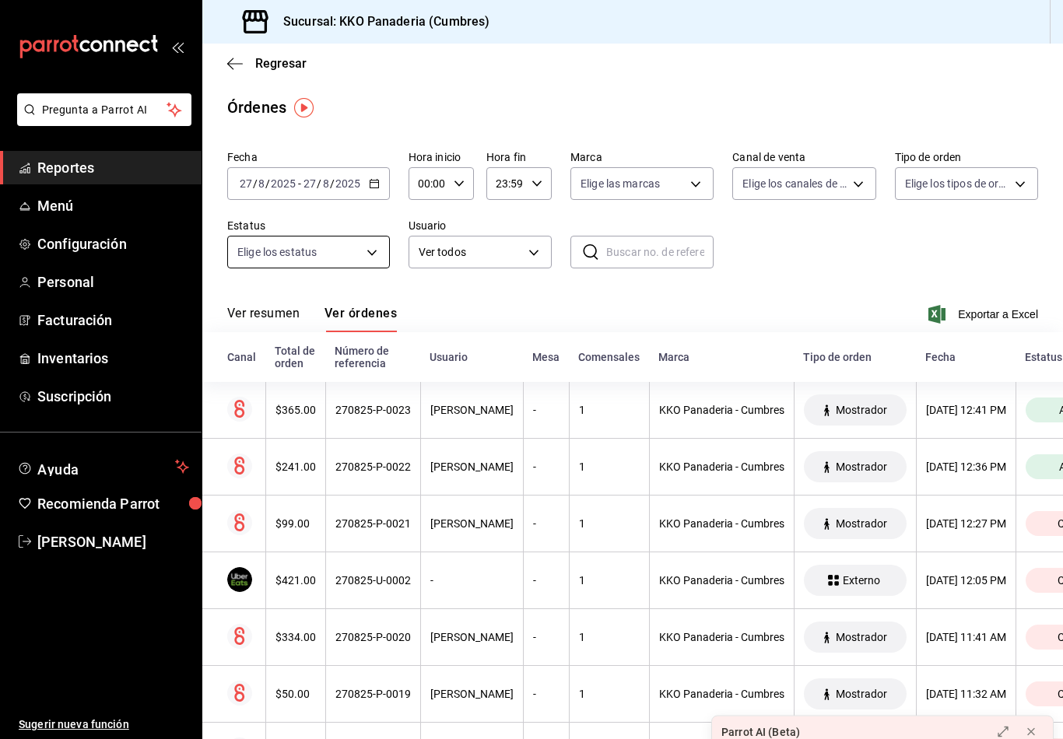
click at [277, 255] on body "Pregunta a Parrot AI Reportes Menú Configuración Personal Facturación Inventari…" at bounding box center [531, 369] width 1063 height 739
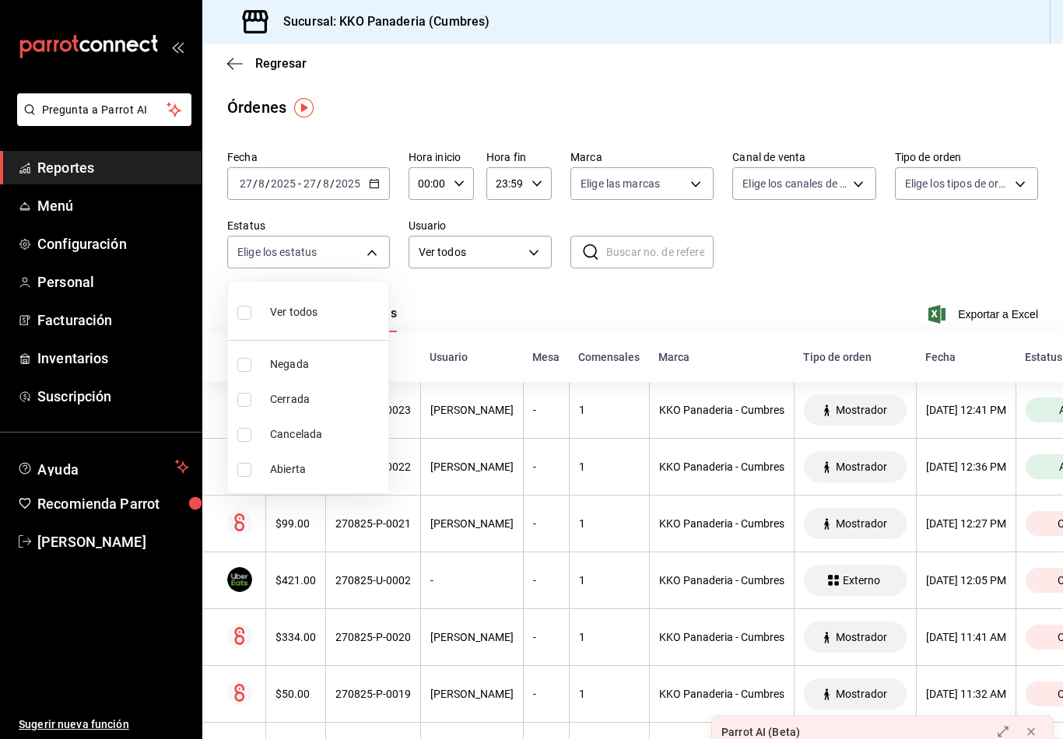
click at [283, 475] on span "Abierta" at bounding box center [326, 469] width 112 height 16
type input "OPEN"
checkbox input "true"
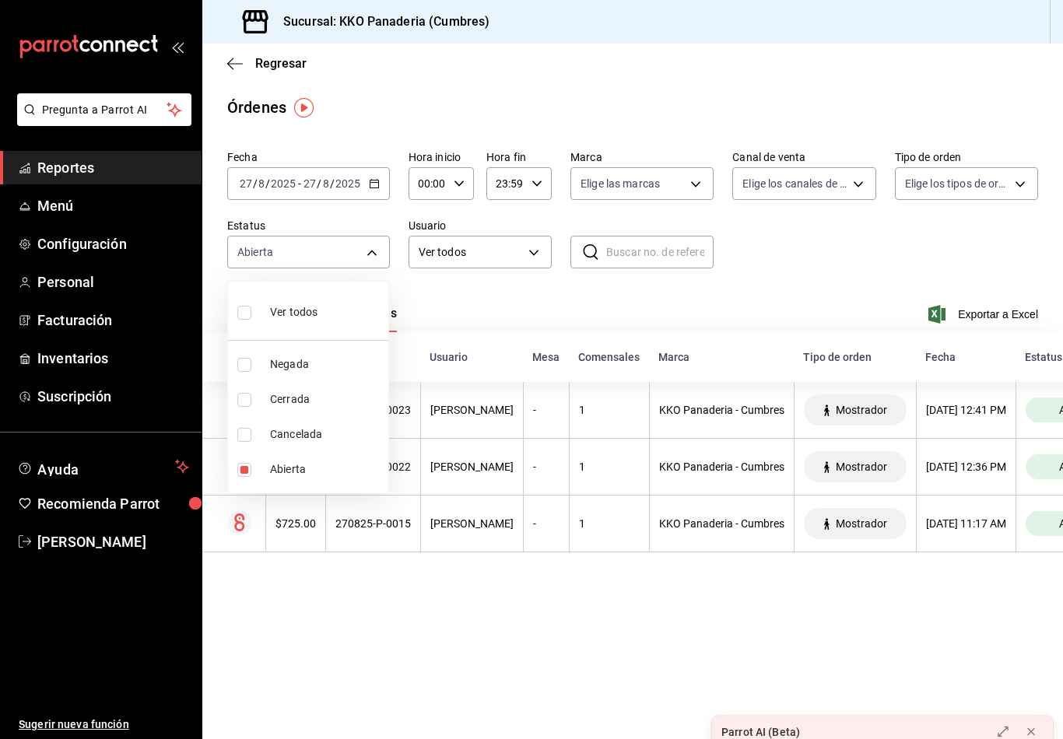
click at [533, 313] on div at bounding box center [531, 369] width 1063 height 739
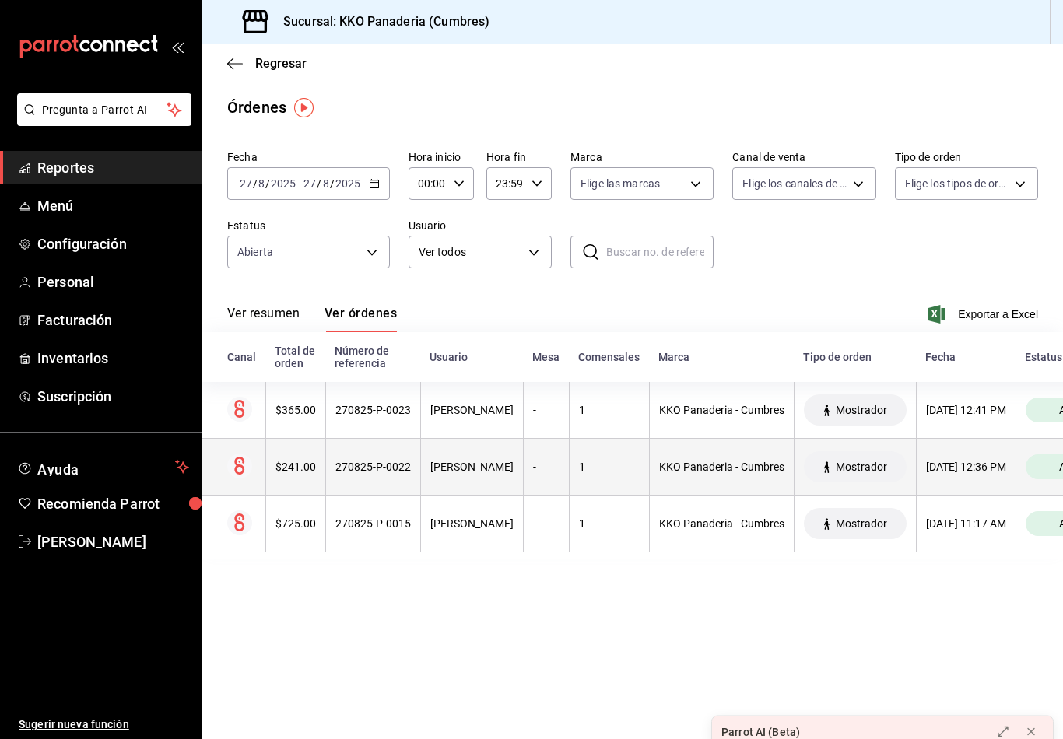
click at [480, 485] on th "[PERSON_NAME]" at bounding box center [471, 467] width 103 height 57
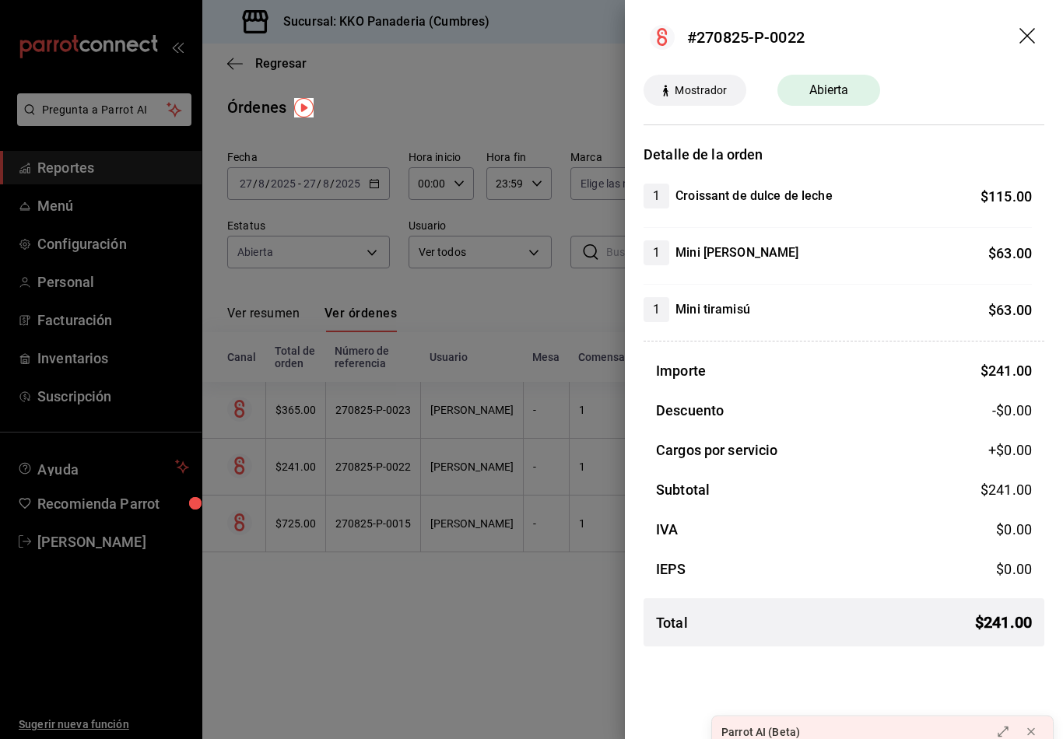
click at [464, 450] on div at bounding box center [531, 369] width 1063 height 739
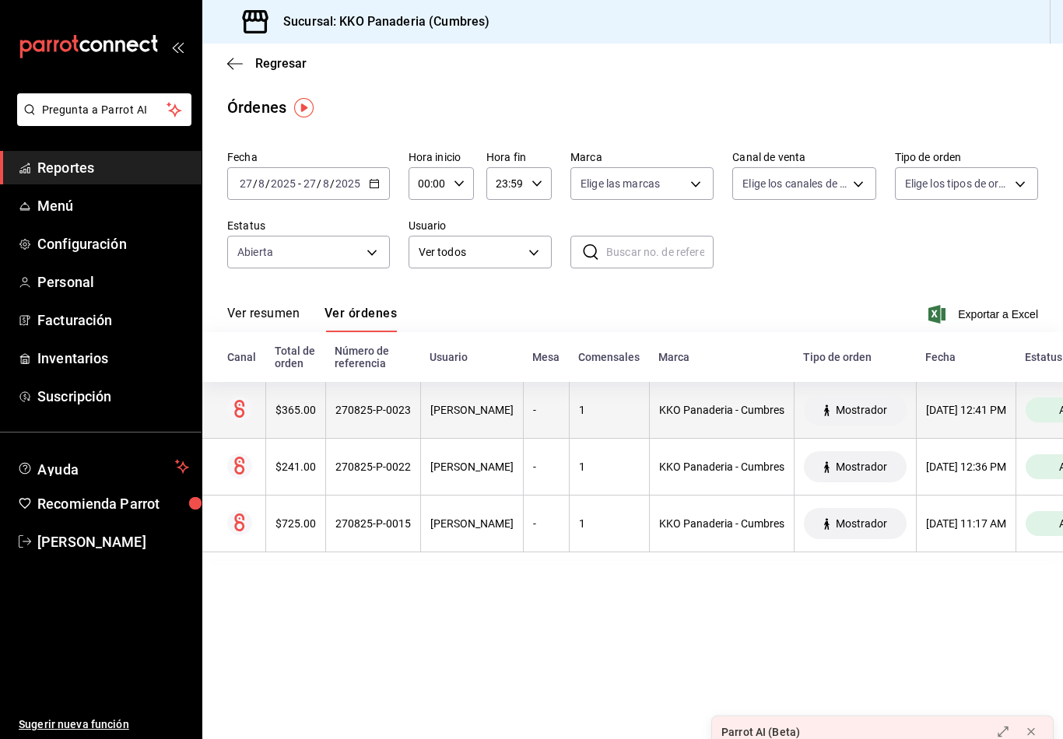
click at [356, 420] on th "270825-P-0023" at bounding box center [372, 410] width 95 height 57
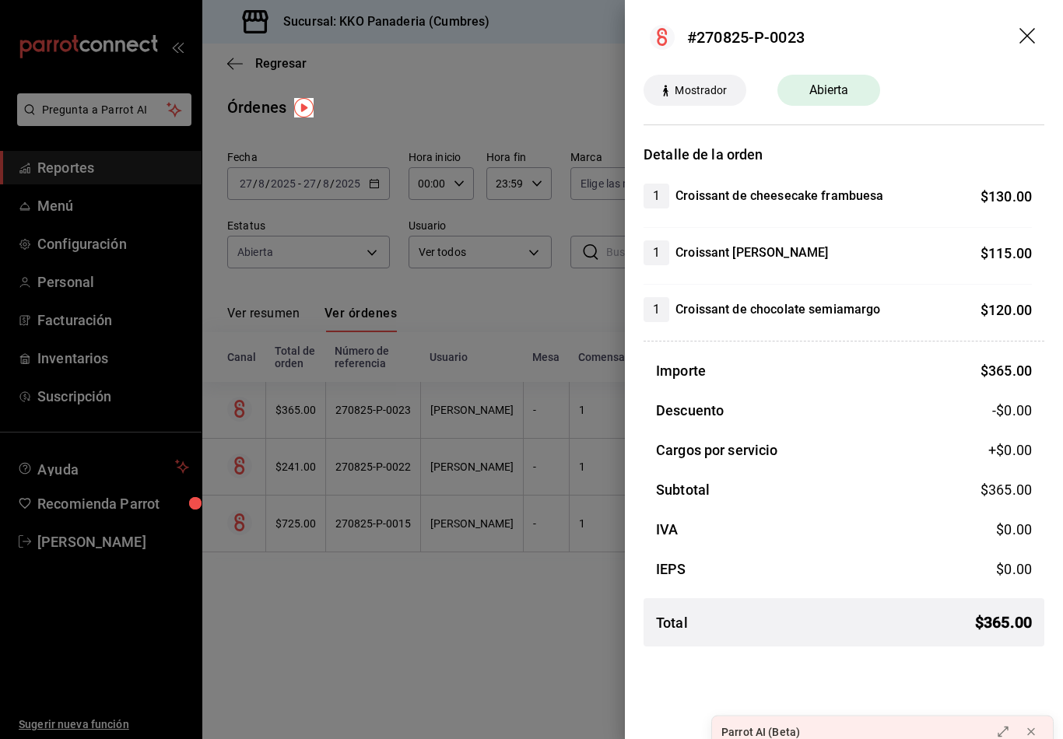
click at [391, 332] on div at bounding box center [531, 369] width 1063 height 739
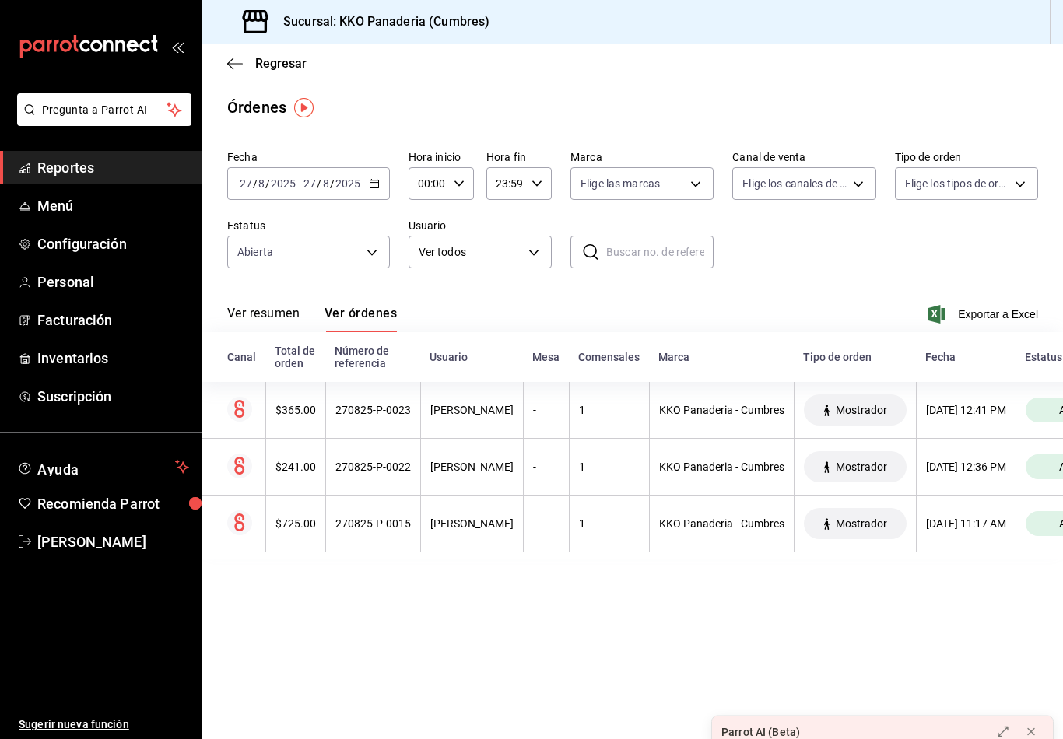
click at [76, 48] on icon "mailbox folders" at bounding box center [75, 43] width 6 height 17
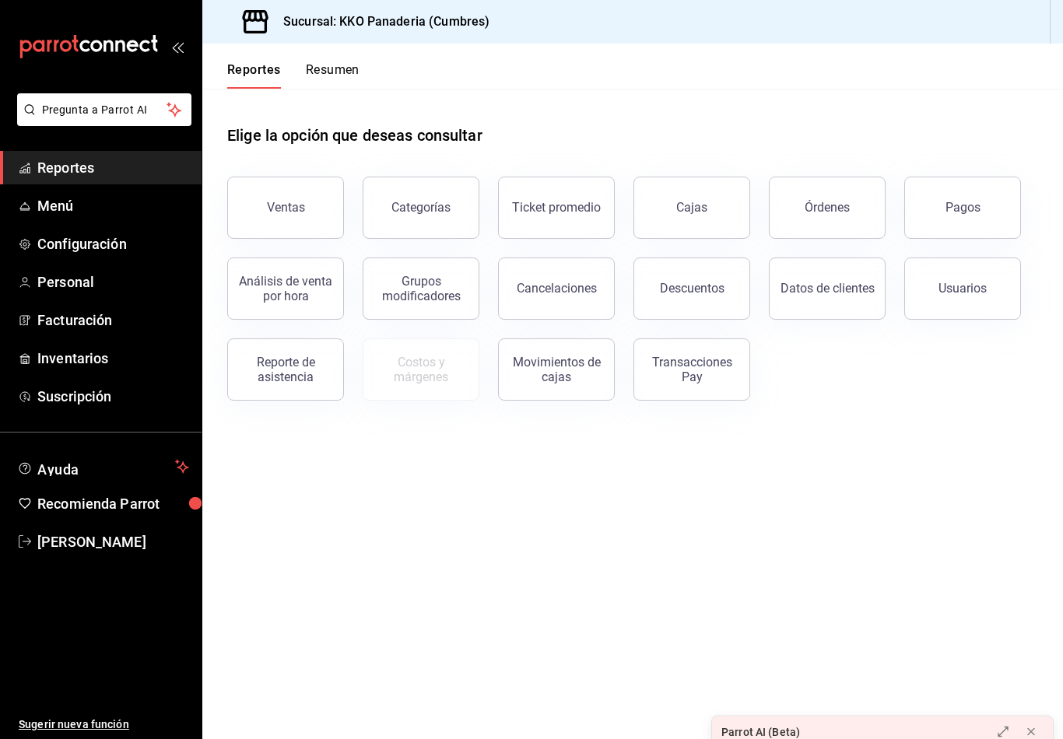
click at [333, 81] on button "Resumen" at bounding box center [333, 75] width 54 height 26
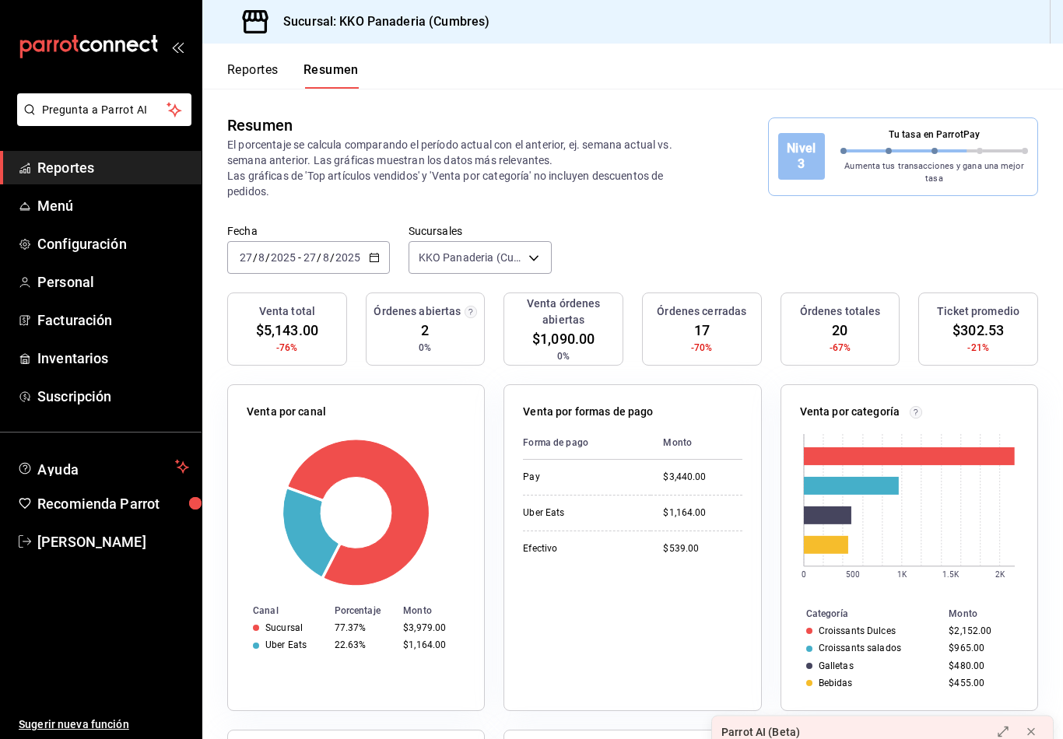
click at [258, 73] on button "Reportes" at bounding box center [252, 75] width 51 height 26
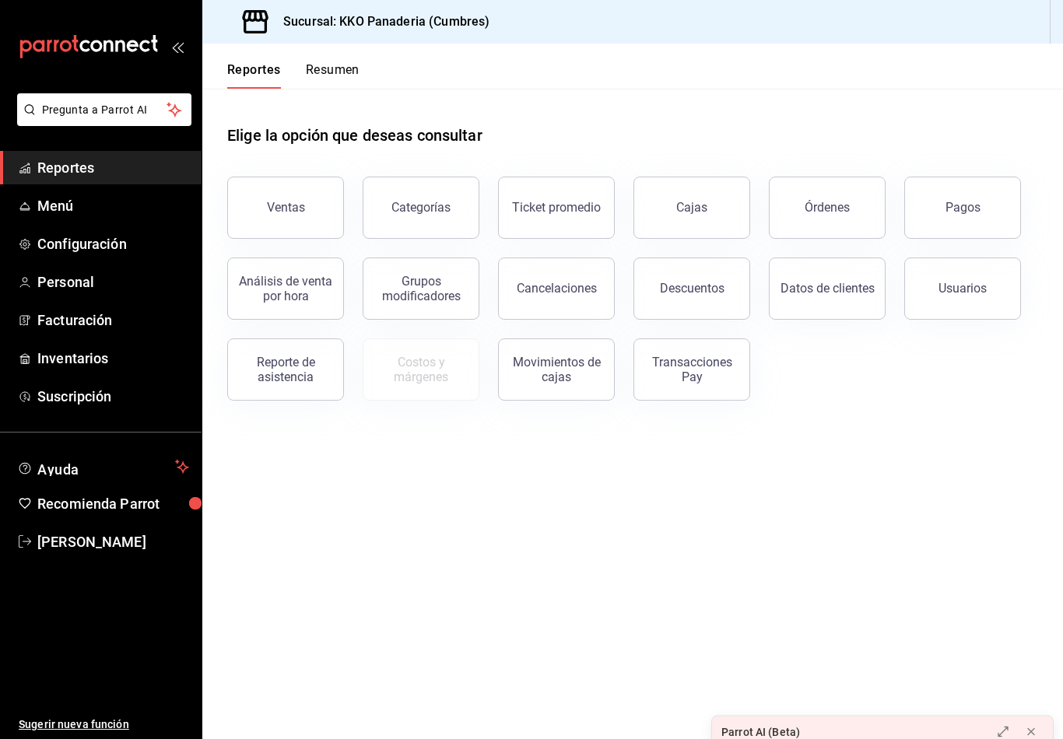
click at [325, 70] on button "Resumen" at bounding box center [333, 75] width 54 height 26
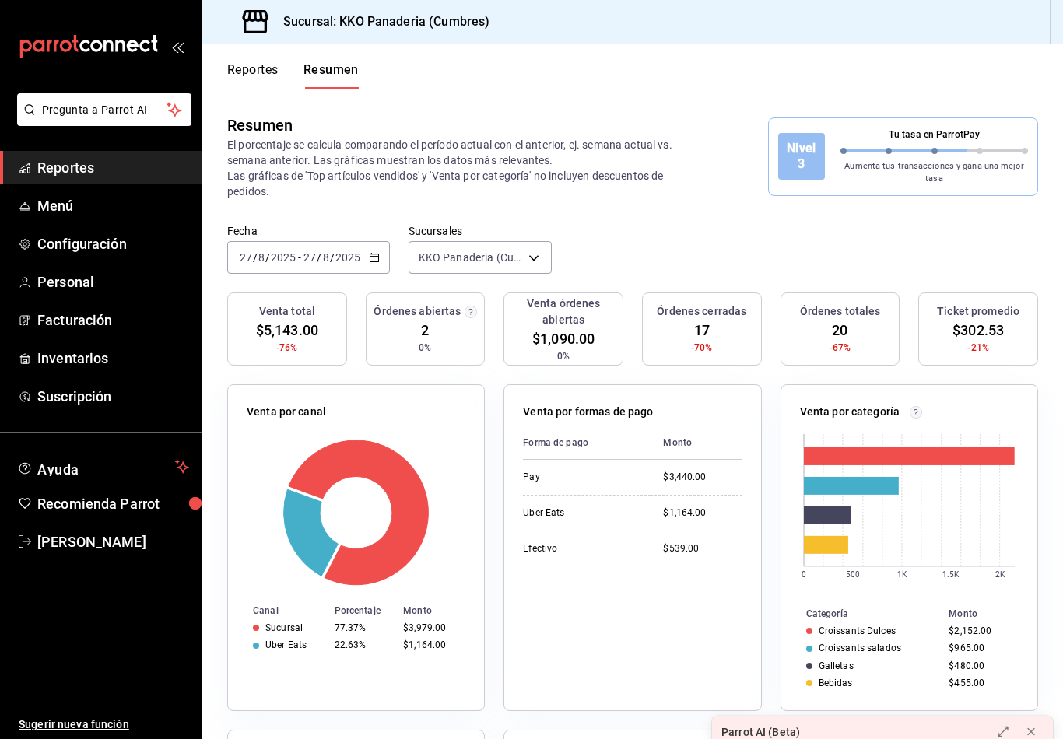
click at [111, 56] on icon "mailbox folders" at bounding box center [89, 46] width 140 height 23
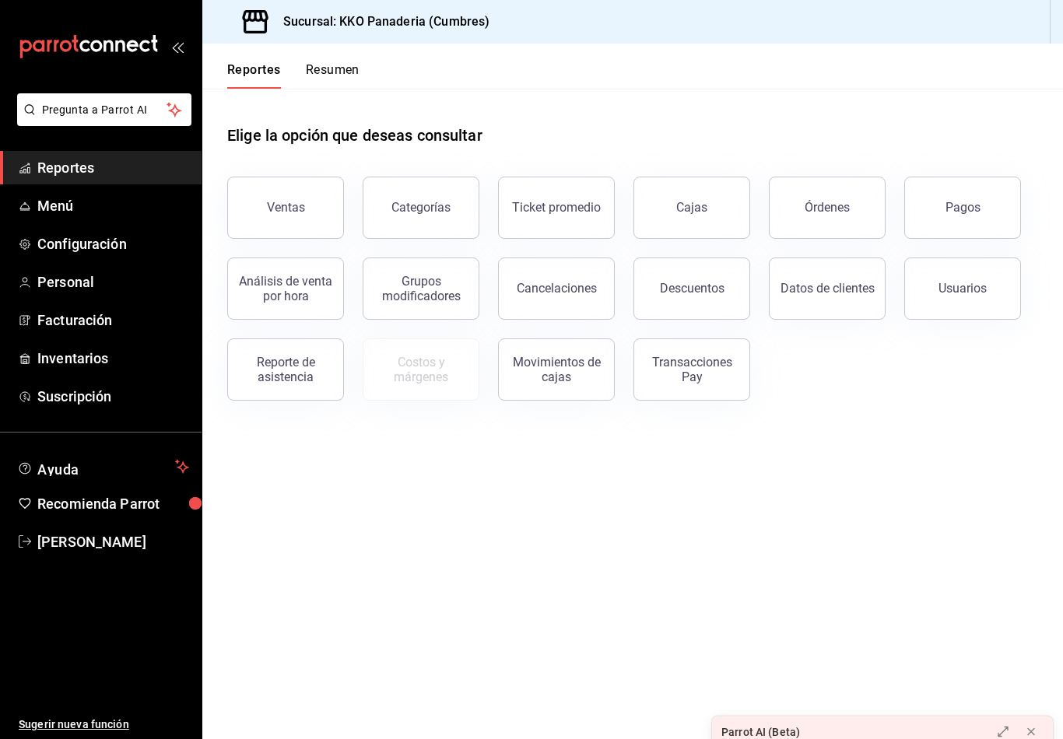
click at [63, 46] on icon "mailbox folders" at bounding box center [89, 46] width 140 height 23
click at [346, 75] on button "Resumen" at bounding box center [333, 75] width 54 height 26
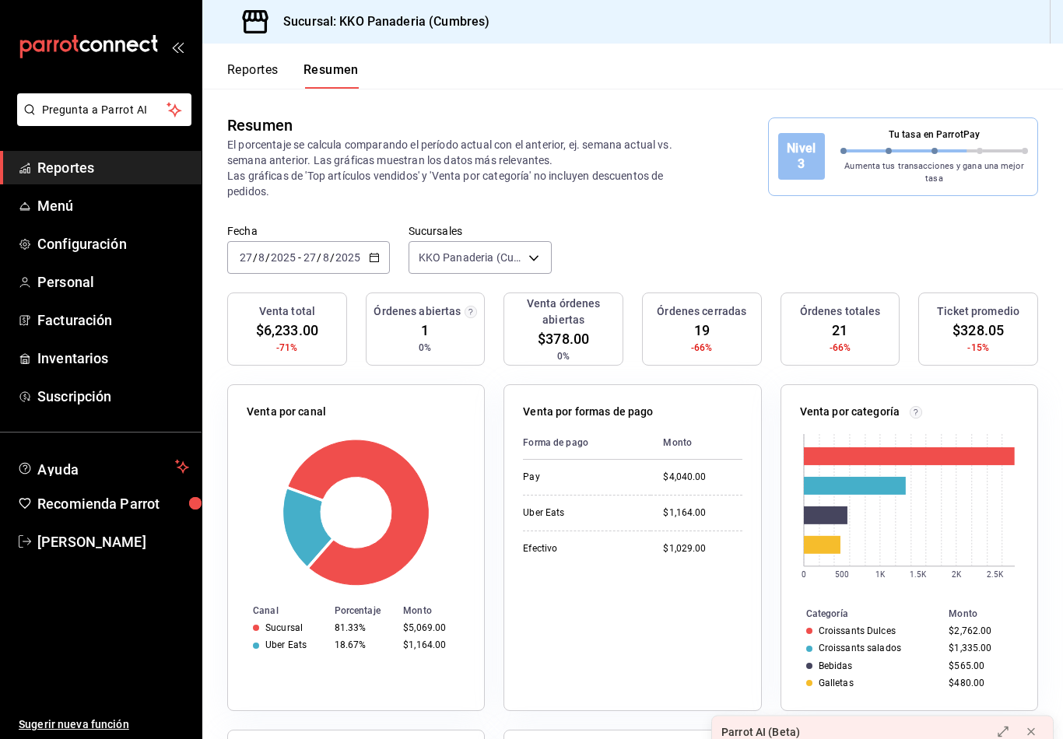
click at [253, 78] on button "Reportes" at bounding box center [252, 75] width 51 height 26
